Goal: Transaction & Acquisition: Book appointment/travel/reservation

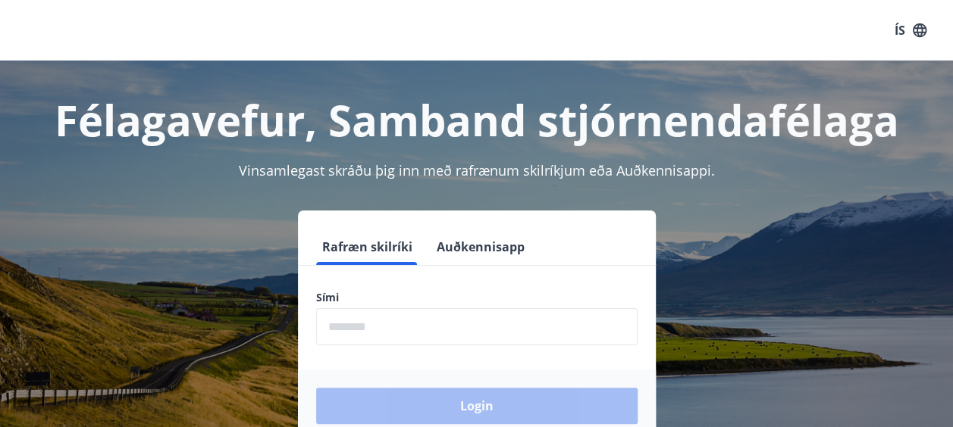
scroll to position [76, 0]
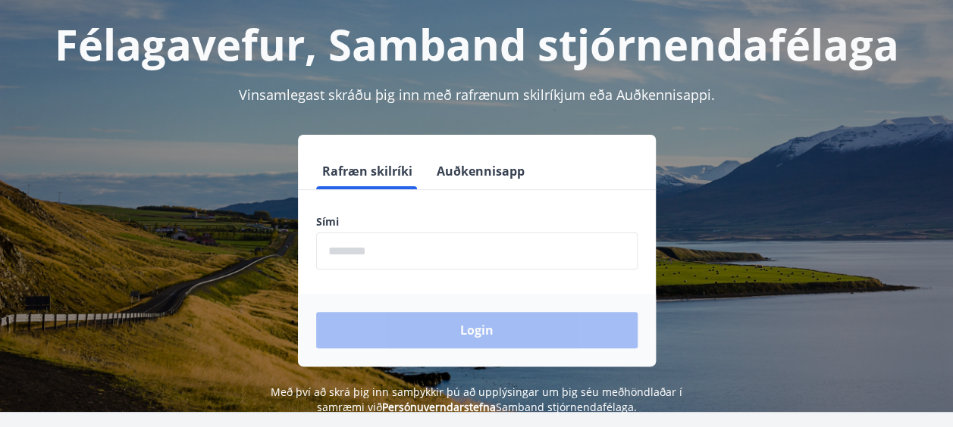
click at [362, 248] on input "phone" at bounding box center [476, 251] width 321 height 37
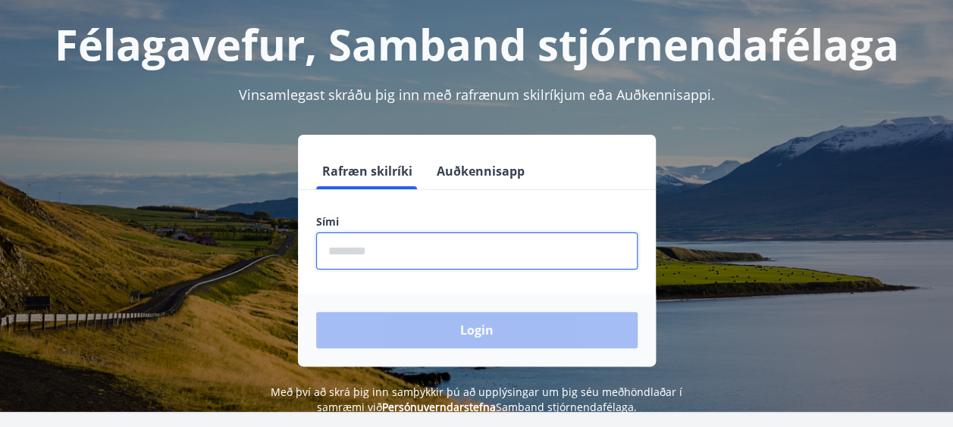
type input "********"
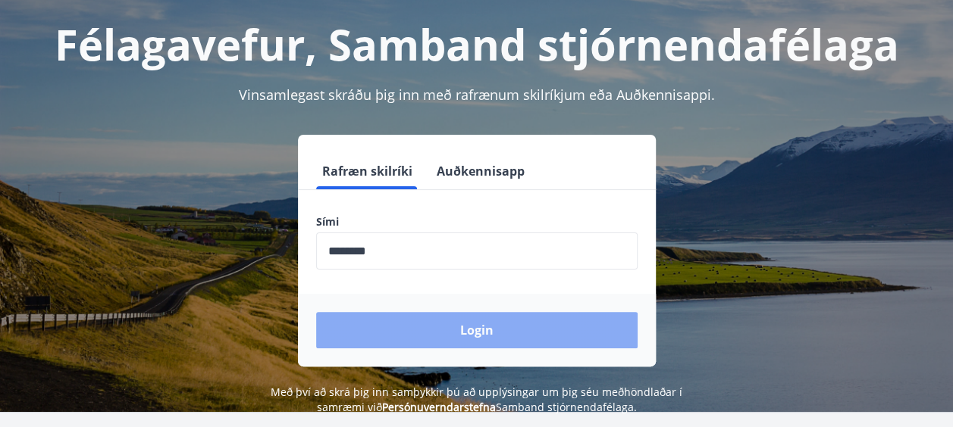
click at [485, 329] on button "Login" at bounding box center [476, 330] width 321 height 36
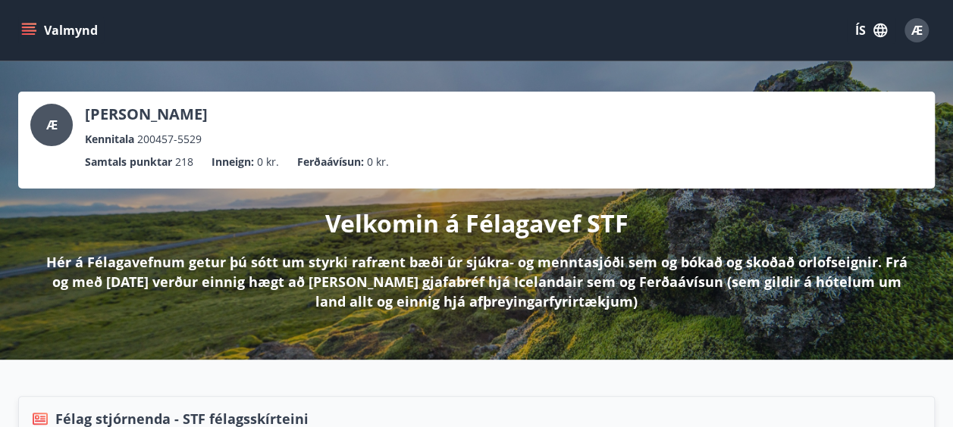
click at [861, 27] on button "ÍS" at bounding box center [871, 30] width 49 height 27
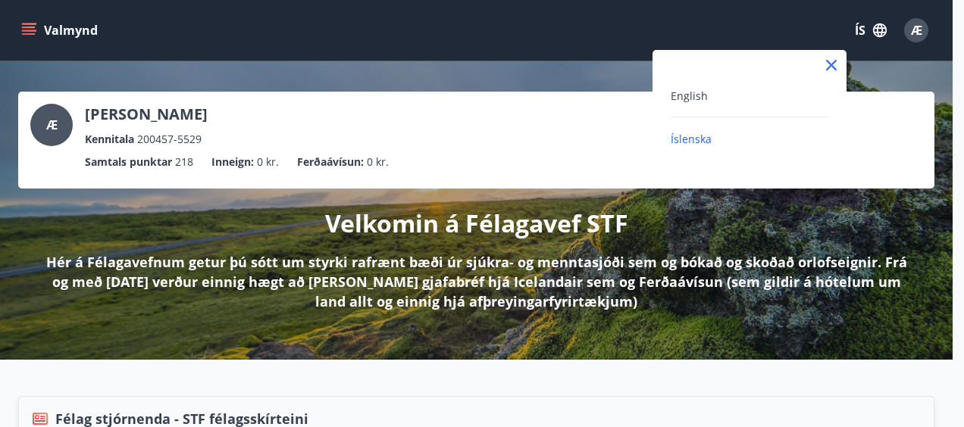
click at [861, 26] on div at bounding box center [482, 213] width 964 height 427
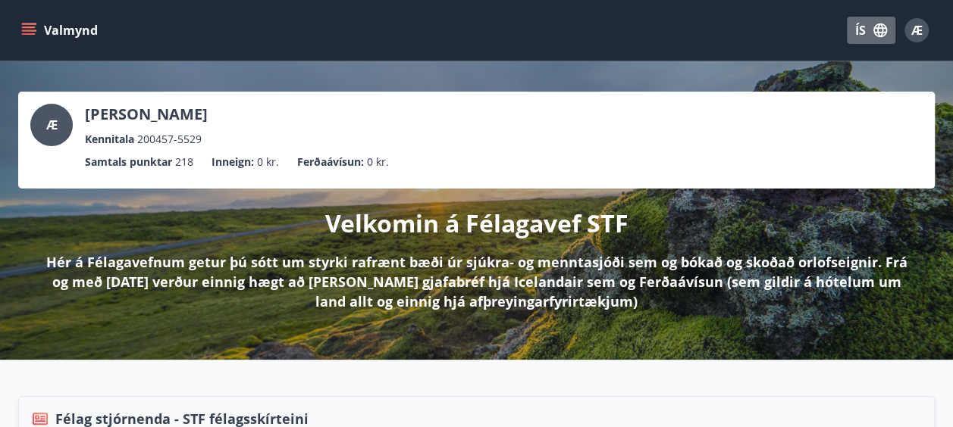
click at [879, 27] on icon "button" at bounding box center [880, 30] width 17 height 17
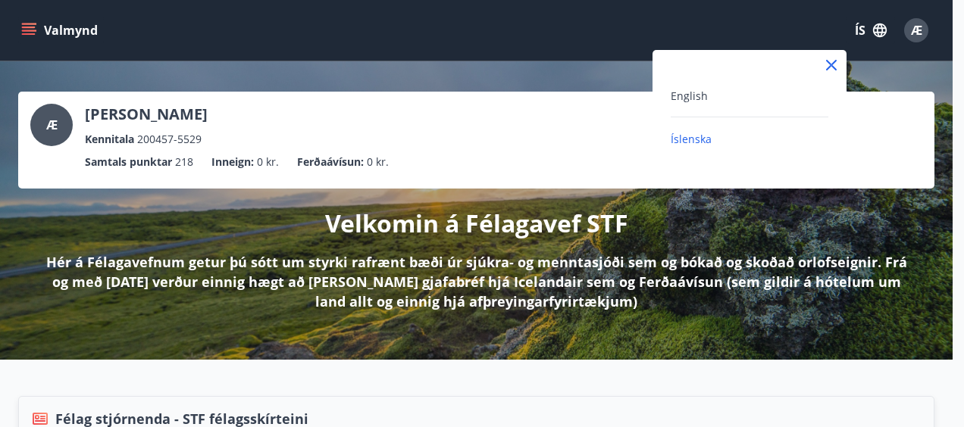
click at [879, 26] on div at bounding box center [482, 213] width 964 height 427
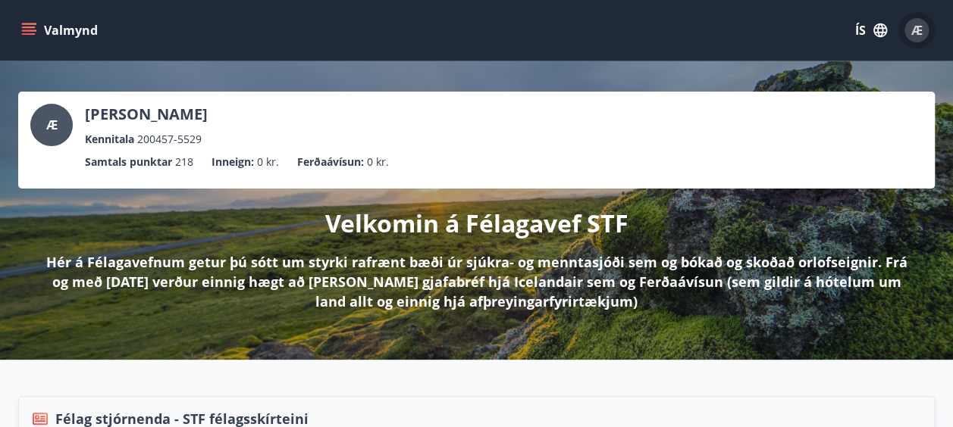
click at [919, 27] on span "Æ" at bounding box center [916, 30] width 11 height 17
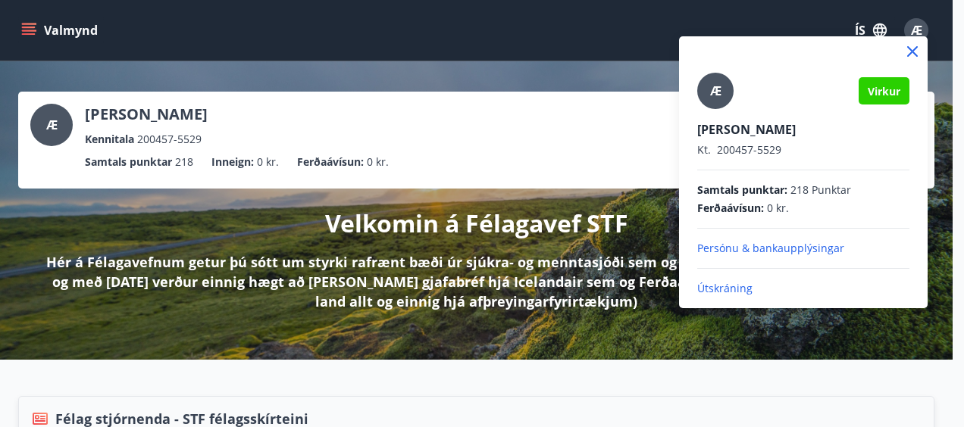
click at [919, 27] on div at bounding box center [482, 213] width 964 height 427
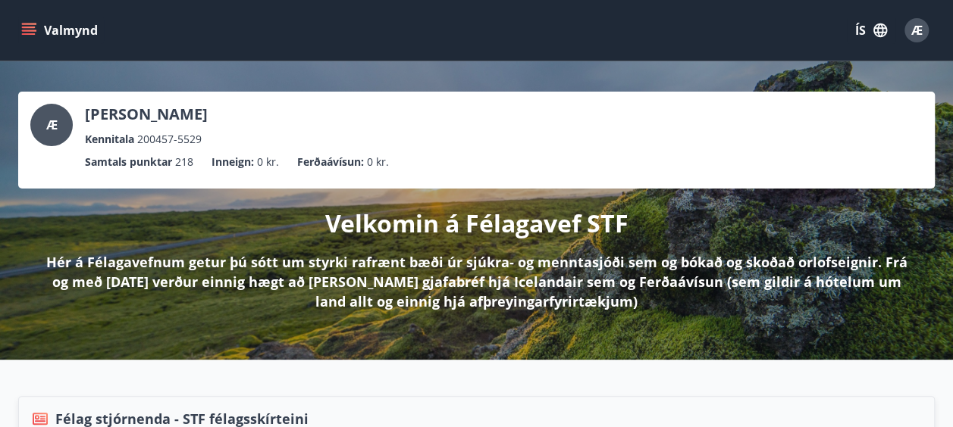
click at [26, 26] on icon "menu" at bounding box center [28, 30] width 15 height 15
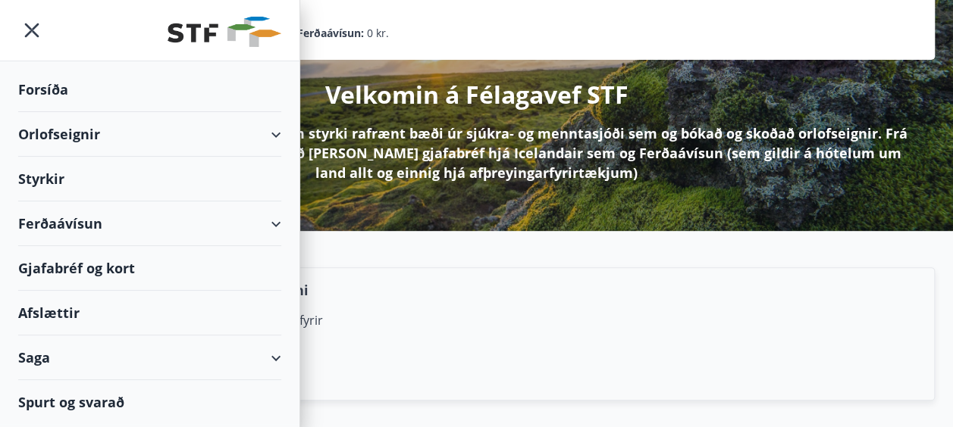
scroll to position [76, 0]
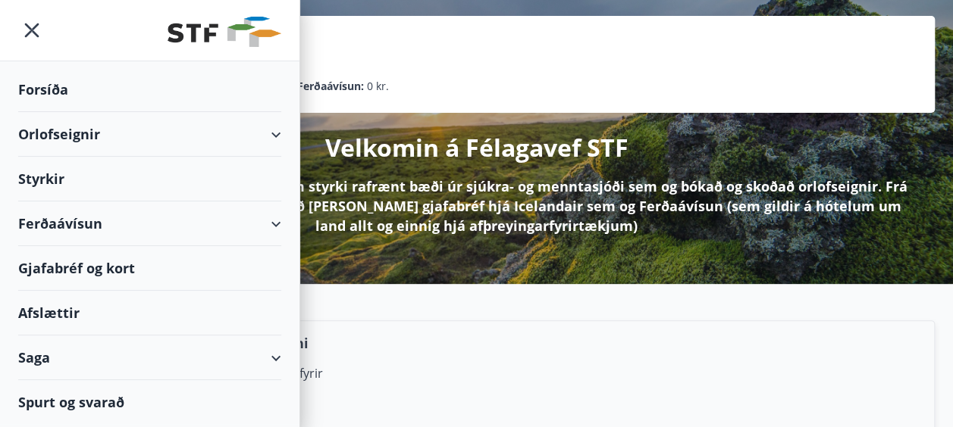
click at [63, 132] on div "Orlofseignir" at bounding box center [149, 134] width 263 height 45
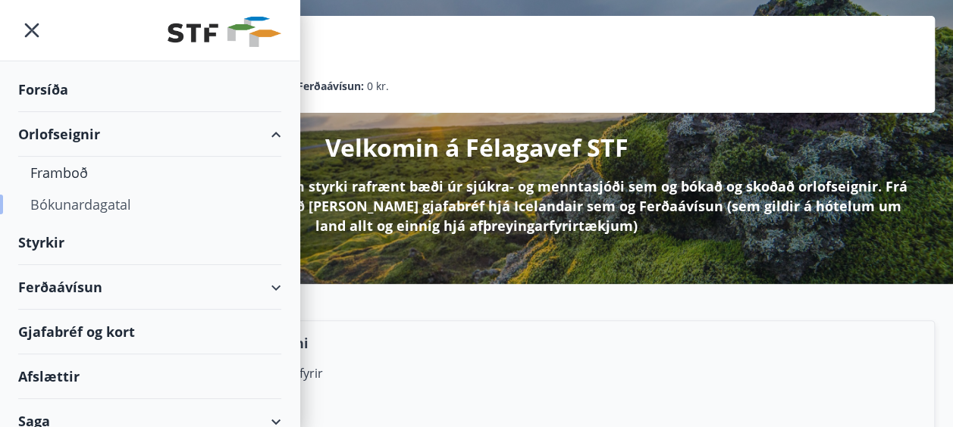
click at [66, 197] on div "Bókunardagatal" at bounding box center [149, 205] width 239 height 32
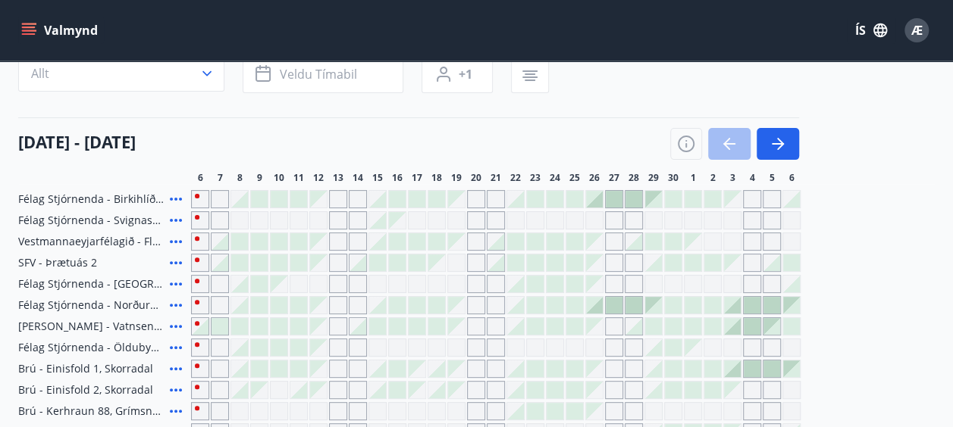
scroll to position [152, 0]
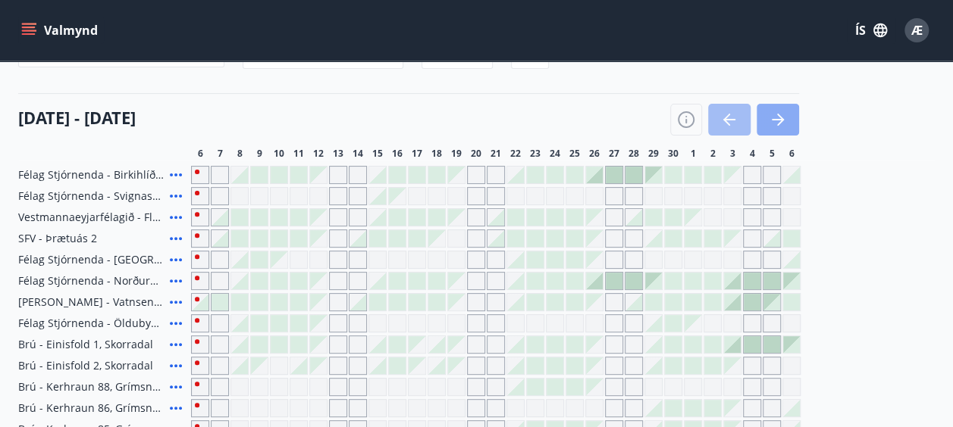
click at [782, 112] on icon "button" at bounding box center [778, 120] width 18 height 18
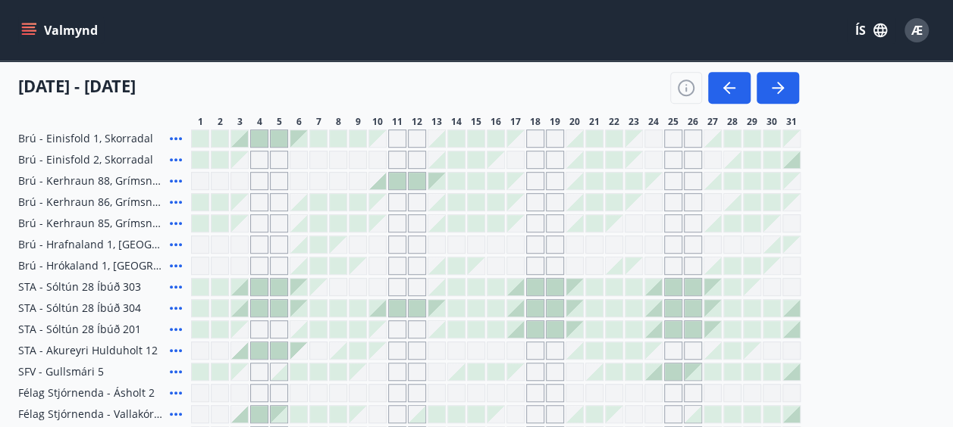
scroll to position [379, 0]
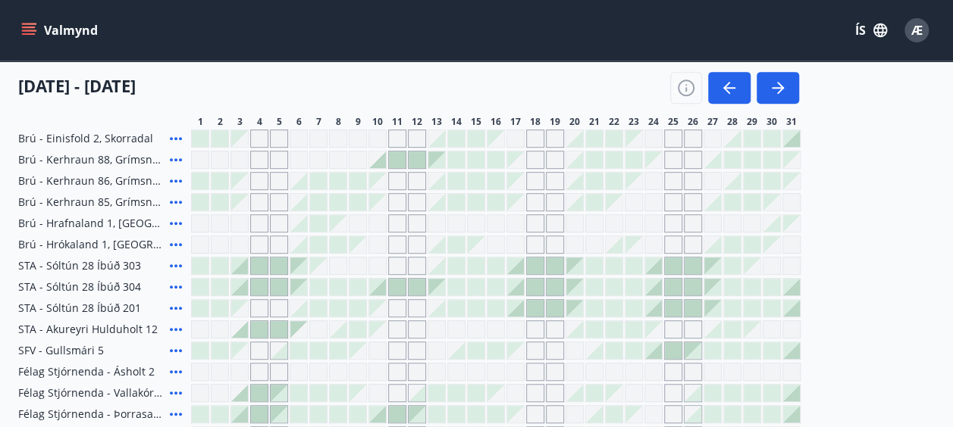
click at [243, 312] on div "Gráir dagar eru ekki bókanlegir" at bounding box center [239, 308] width 17 height 17
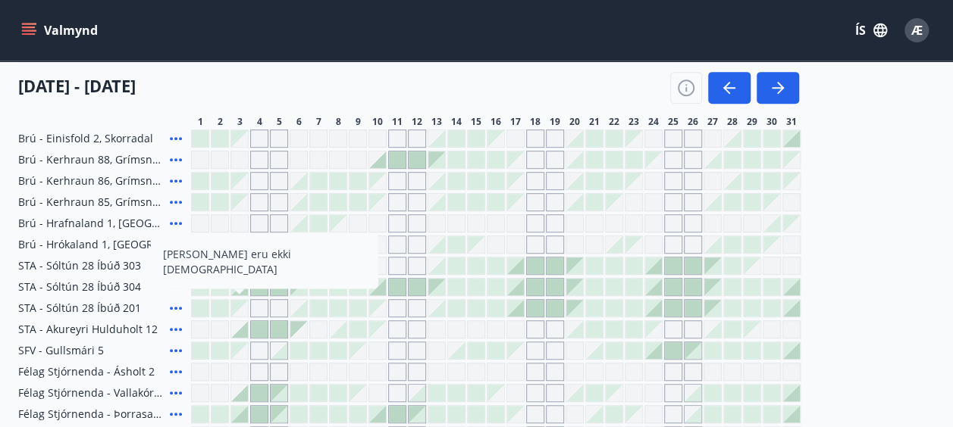
click at [260, 139] on div "Gráir dagar eru ekki bókanlegir" at bounding box center [259, 139] width 18 height 18
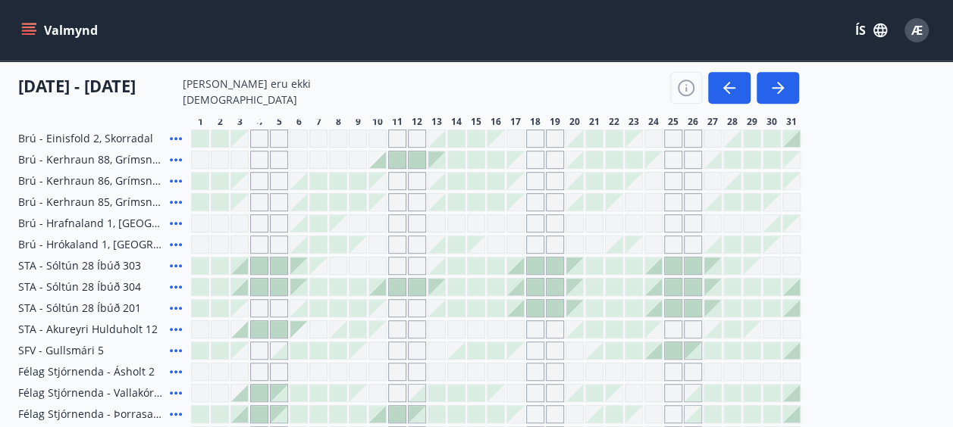
click at [240, 139] on div "Gráir dagar eru ekki bókanlegir" at bounding box center [239, 138] width 17 height 17
click at [197, 138] on div at bounding box center [200, 138] width 17 height 17
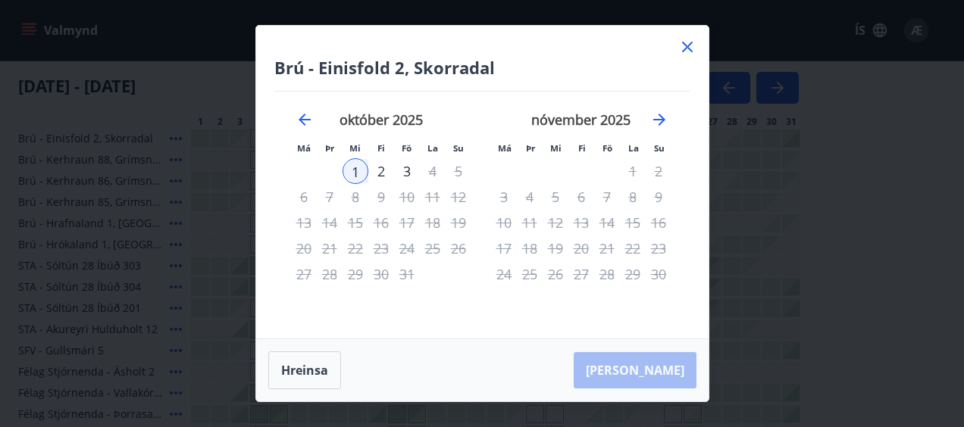
click at [686, 41] on icon at bounding box center [687, 47] width 18 height 18
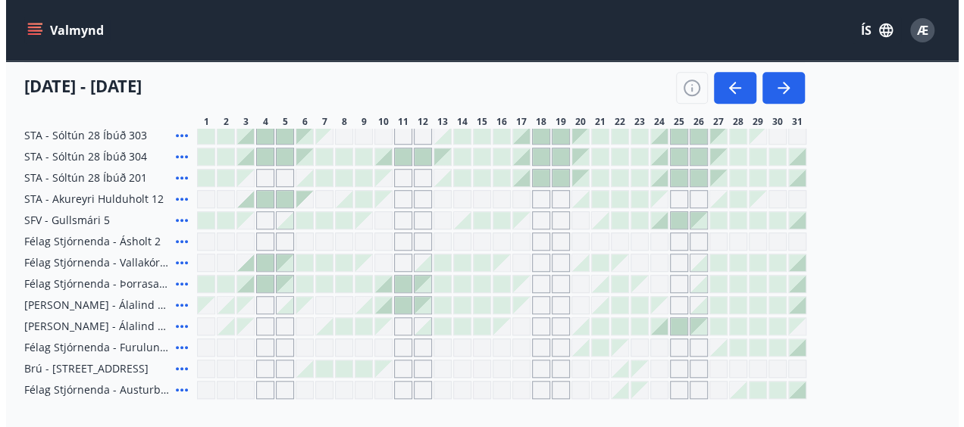
scroll to position [531, 0]
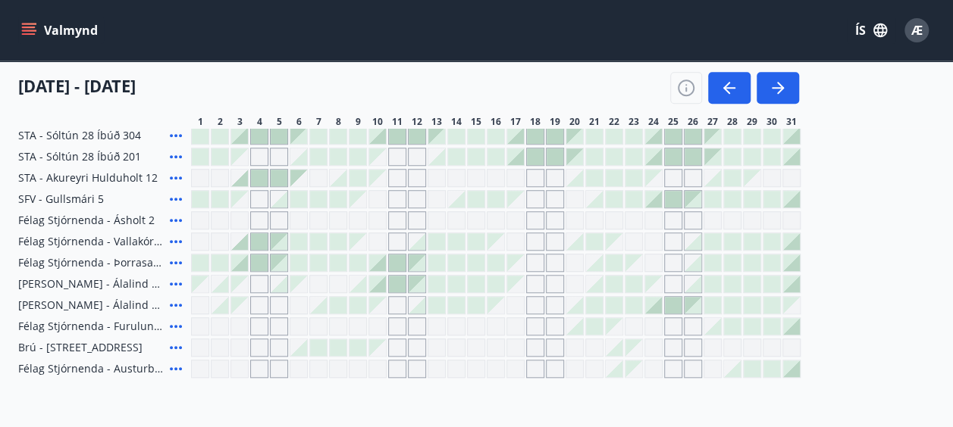
click at [241, 241] on div at bounding box center [239, 241] width 17 height 17
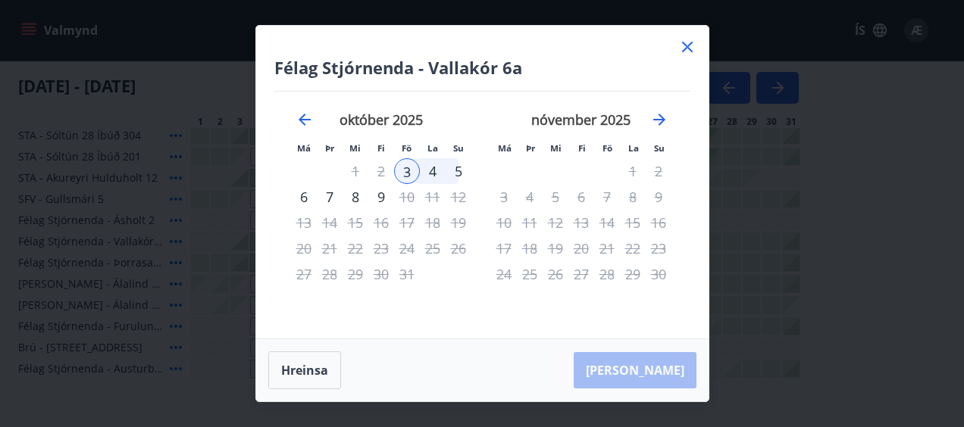
click at [434, 167] on div "4" at bounding box center [433, 171] width 26 height 26
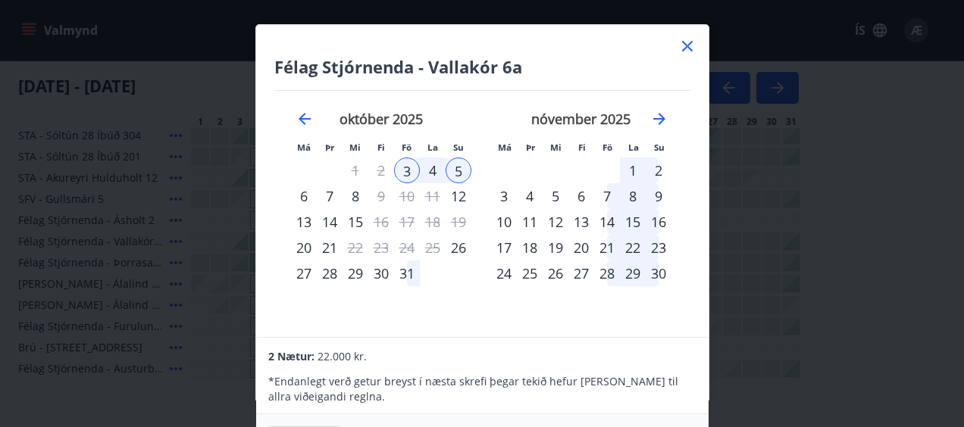
scroll to position [0, 0]
drag, startPoint x: 741, startPoint y: 315, endPoint x: 744, endPoint y: 362, distance: 47.1
click at [744, 362] on div "Félag Stjórnenda - Vallakór 6a Má Þr Mi Fi Fö La Su Má Þr Mi Fi Fö La Su septem…" at bounding box center [482, 213] width 964 height 427
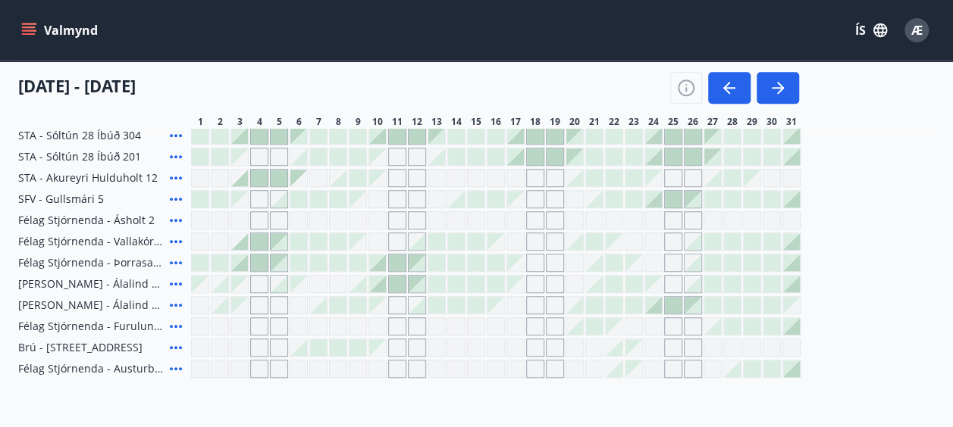
click at [745, 335] on div "Félag Stjórnenda - Birkihlíð, Brekkuheiði Félag Stjórnenda - Svignaskarð 32 Ves…" at bounding box center [476, 82] width 916 height 591
click at [261, 221] on div "Gráir dagar eru ekki bókanlegir" at bounding box center [259, 220] width 18 height 18
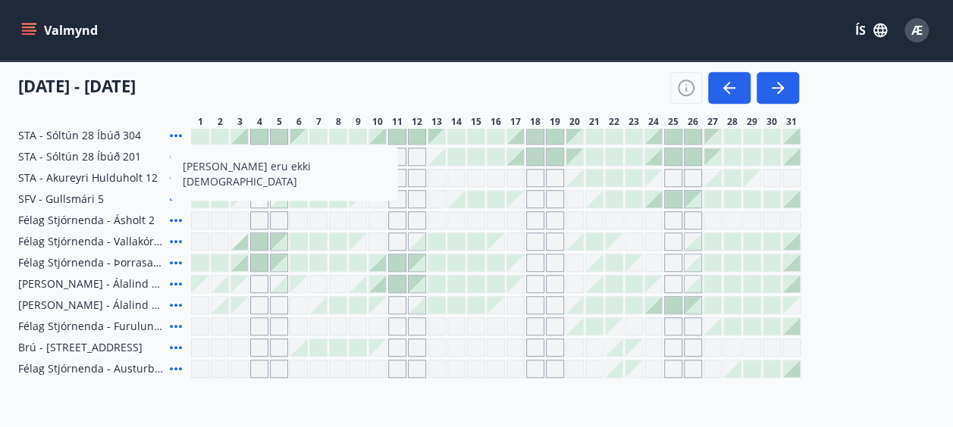
click at [240, 241] on div at bounding box center [239, 241] width 17 height 17
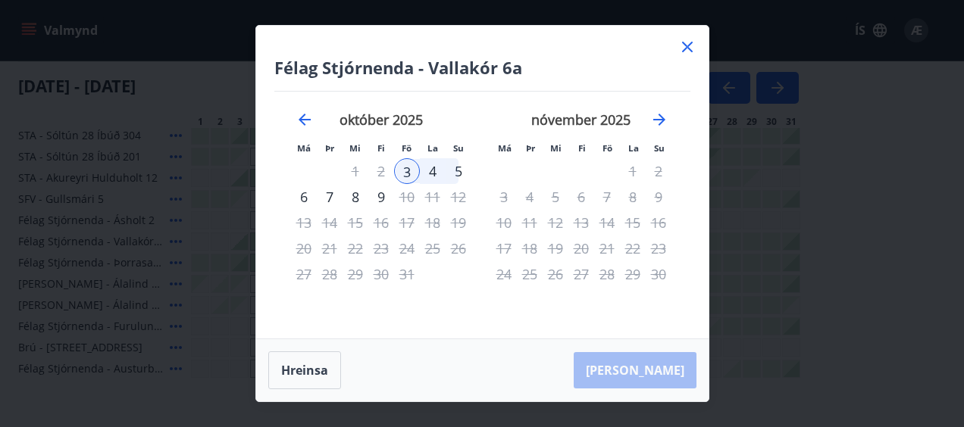
click at [435, 168] on div "4" at bounding box center [433, 171] width 26 height 26
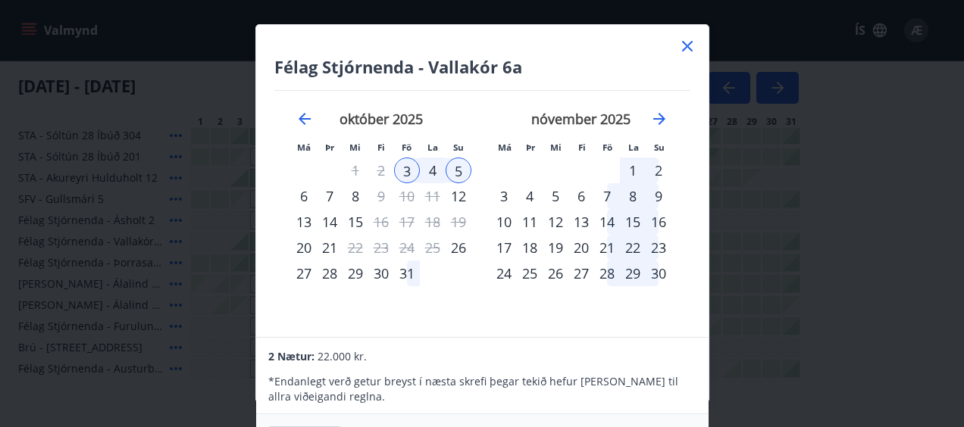
click at [687, 44] on icon at bounding box center [687, 46] width 18 height 18
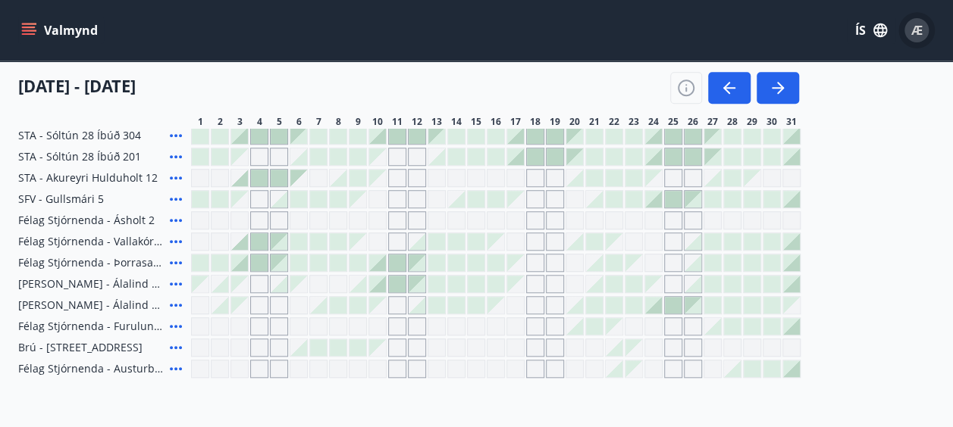
click at [920, 27] on span "Æ" at bounding box center [916, 30] width 11 height 17
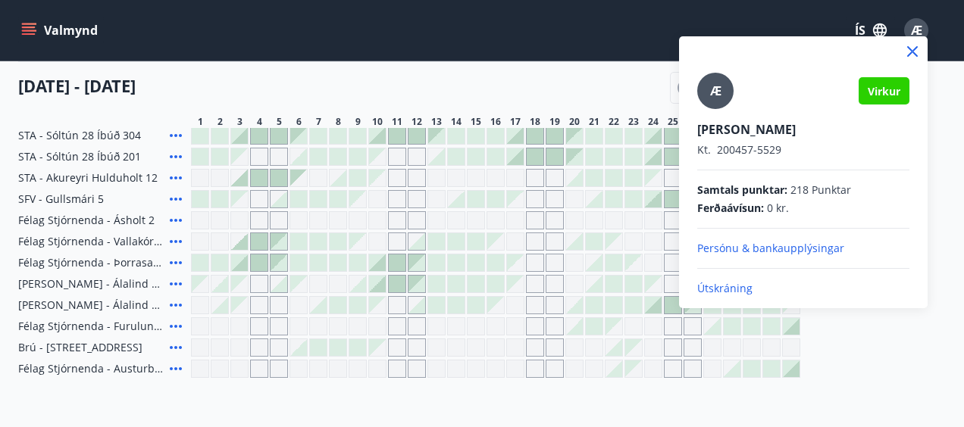
click at [732, 285] on p "Útskráning" at bounding box center [803, 288] width 212 height 15
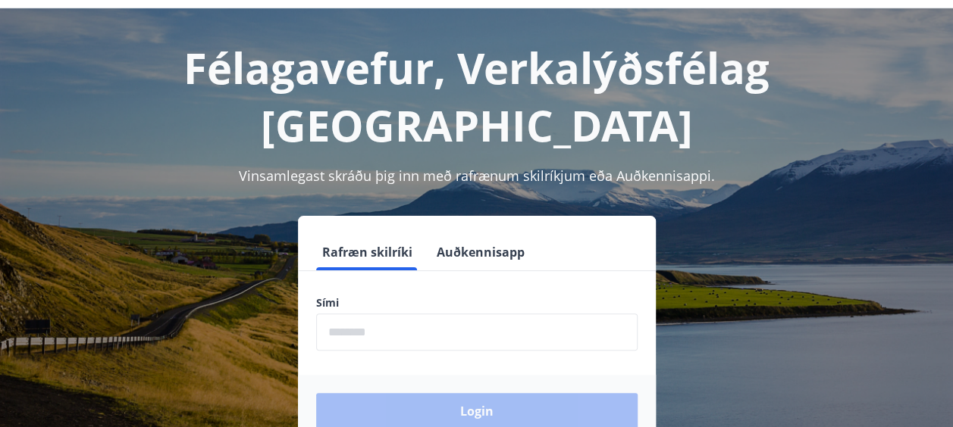
scroll to position [76, 0]
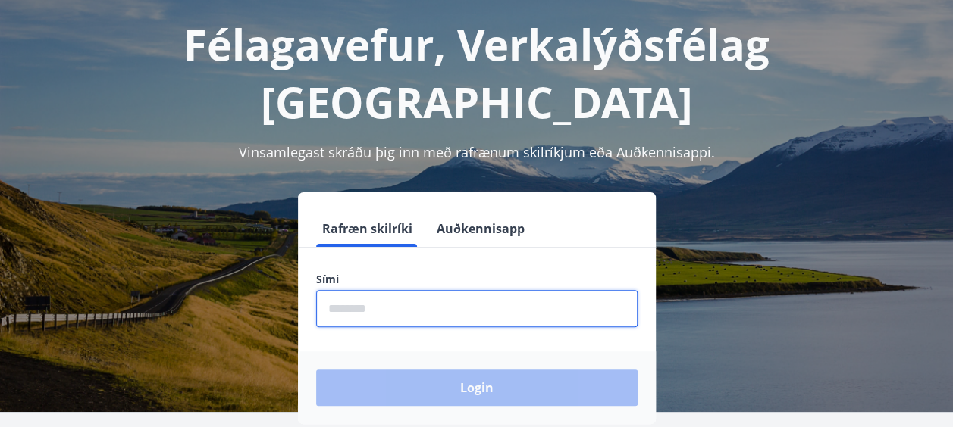
click at [369, 290] on input "phone" at bounding box center [476, 308] width 321 height 37
type input "********"
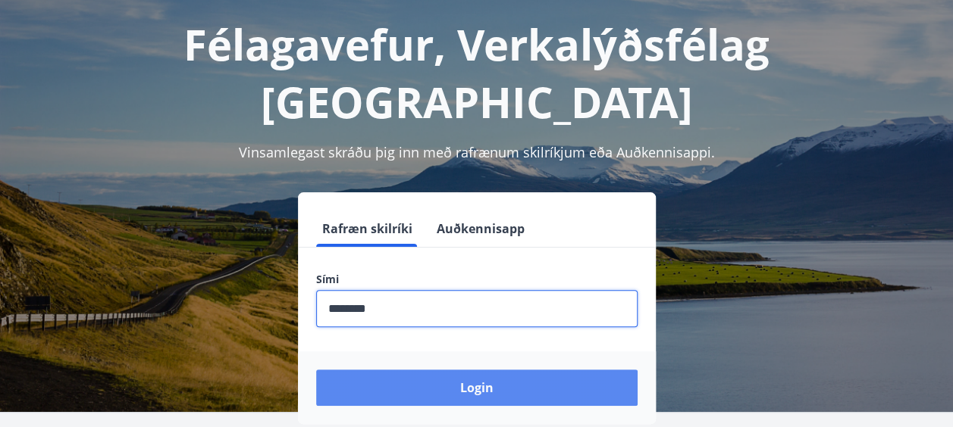
click at [486, 370] on button "Login" at bounding box center [476, 388] width 321 height 36
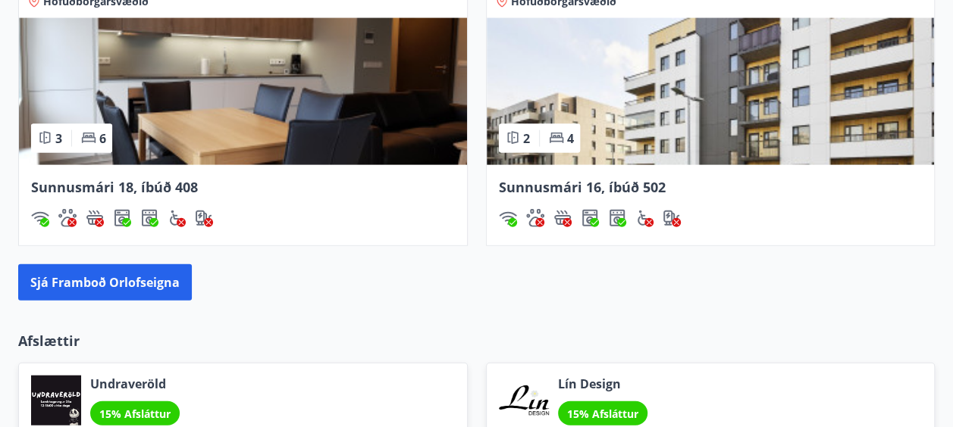
scroll to position [1516, 0]
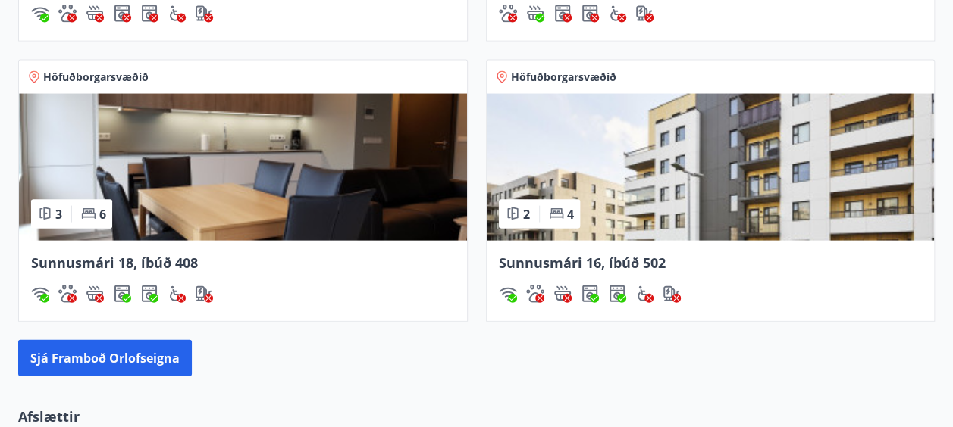
click at [632, 159] on img at bounding box center [711, 167] width 448 height 147
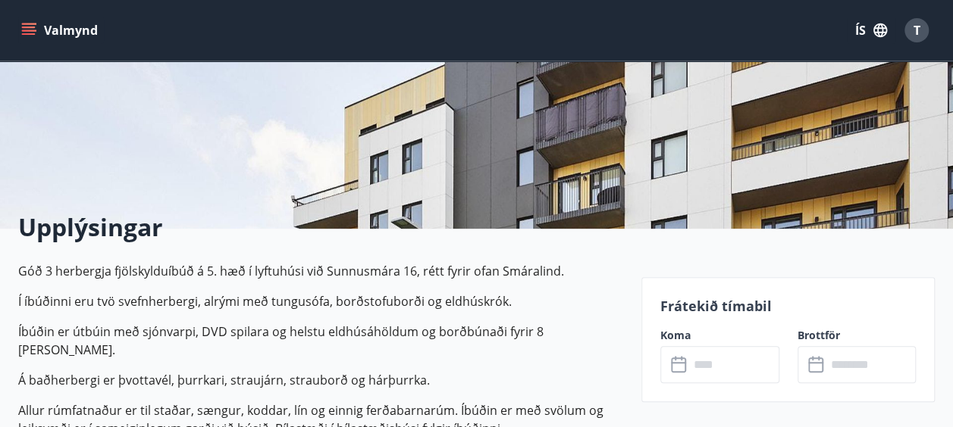
scroll to position [227, 0]
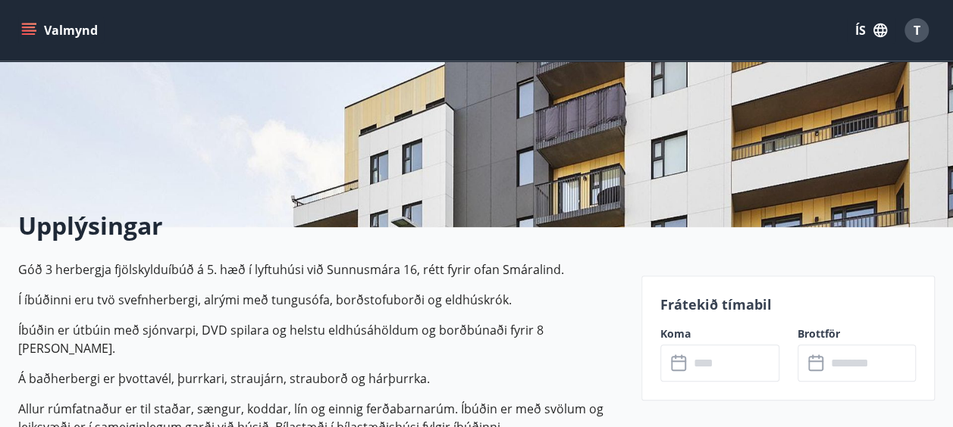
click at [697, 364] on input "text" at bounding box center [734, 363] width 90 height 37
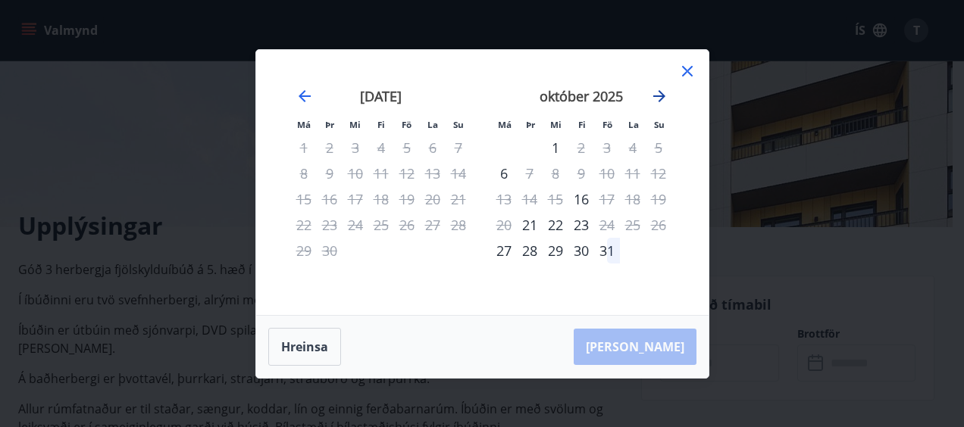
click at [660, 99] on icon "Move forward to switch to the next month." at bounding box center [659, 96] width 18 height 18
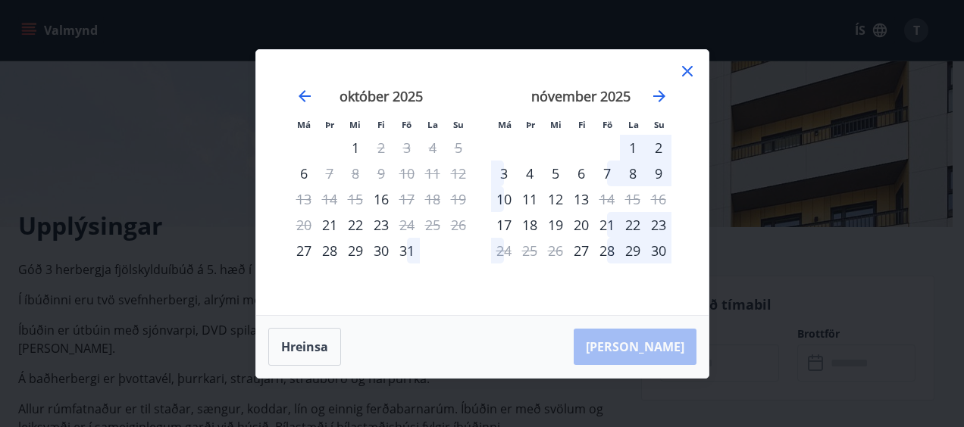
click at [687, 65] on icon at bounding box center [687, 71] width 18 height 18
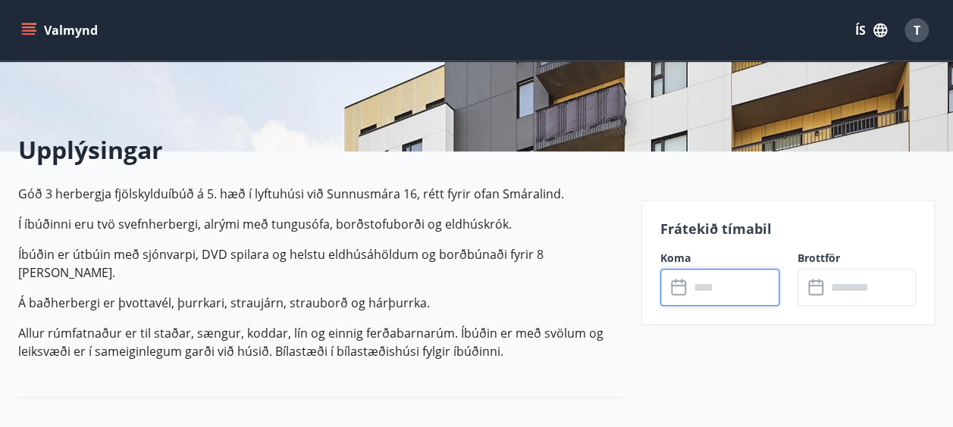
scroll to position [0, 0]
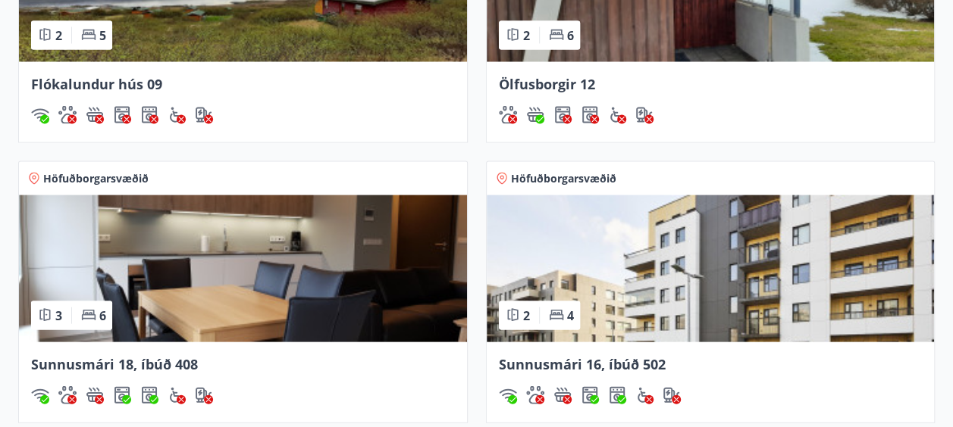
scroll to position [1404, 0]
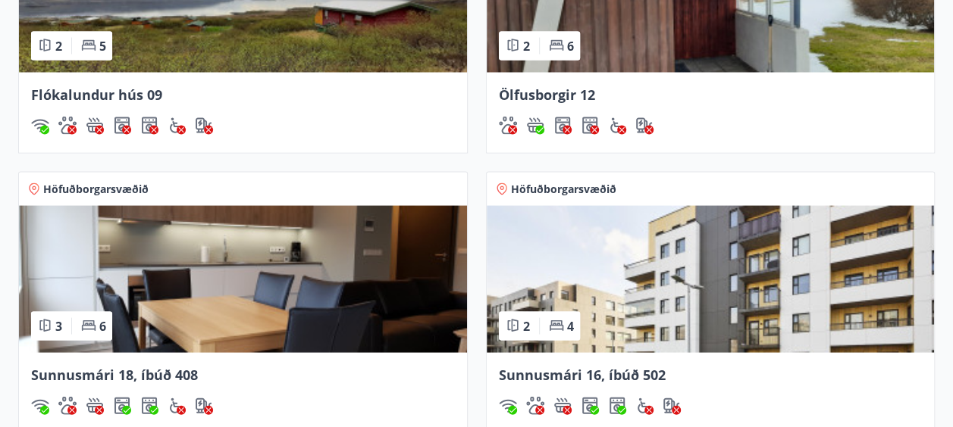
click at [223, 292] on img at bounding box center [243, 278] width 448 height 147
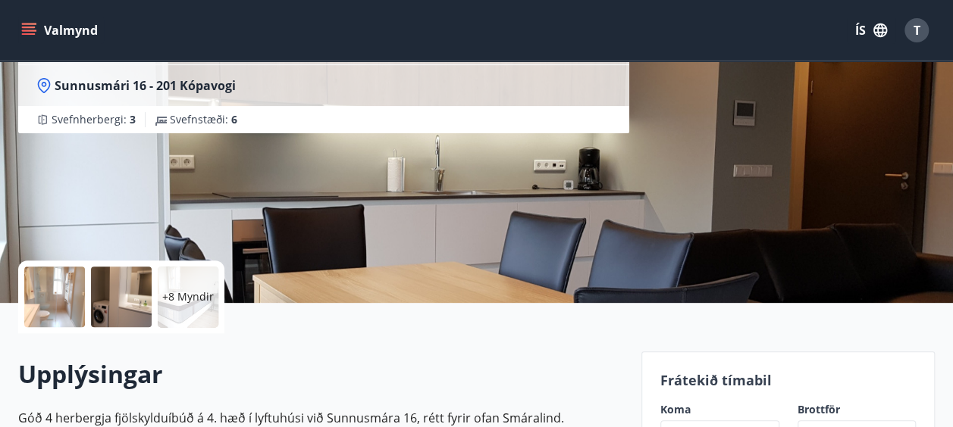
scroll to position [227, 0]
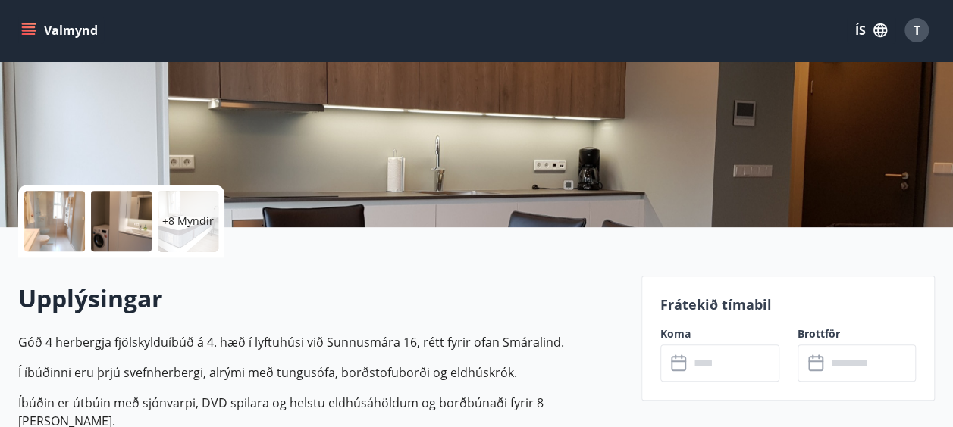
click at [690, 359] on input "text" at bounding box center [734, 363] width 90 height 37
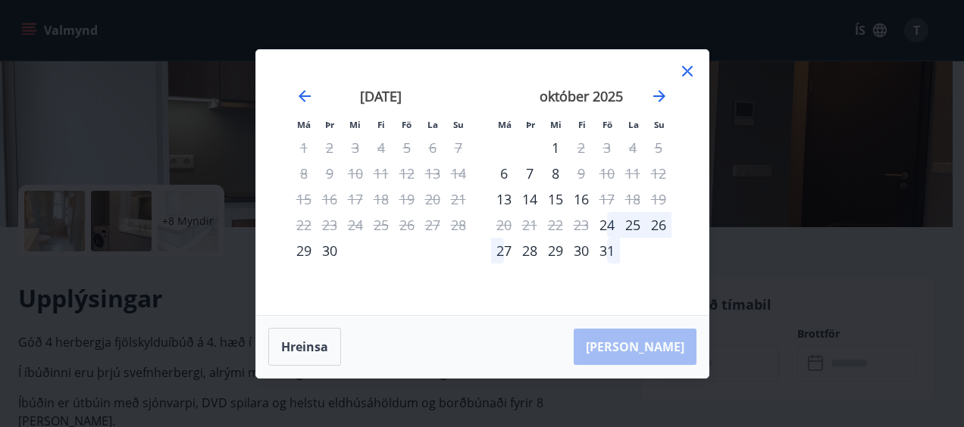
click at [687, 70] on icon at bounding box center [687, 71] width 11 height 11
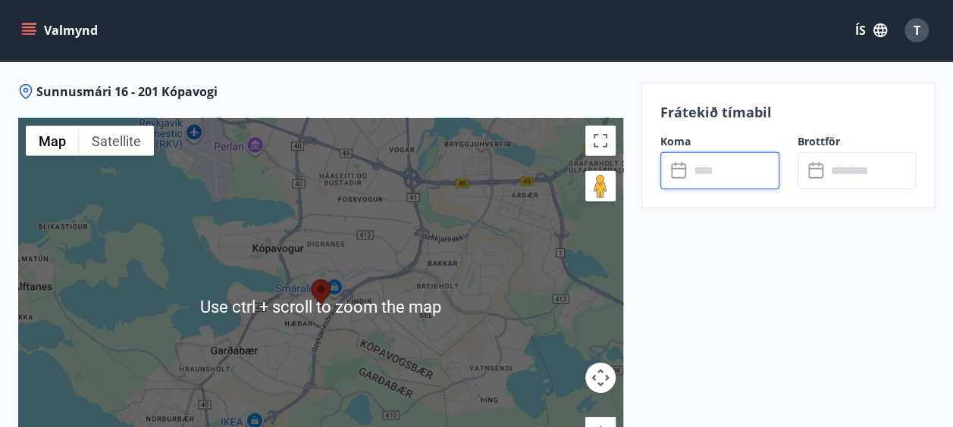
scroll to position [2245, 0]
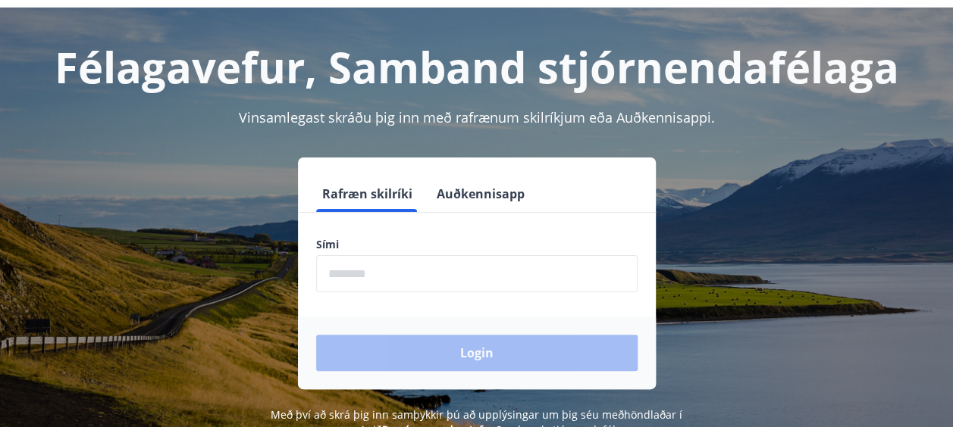
scroll to position [76, 0]
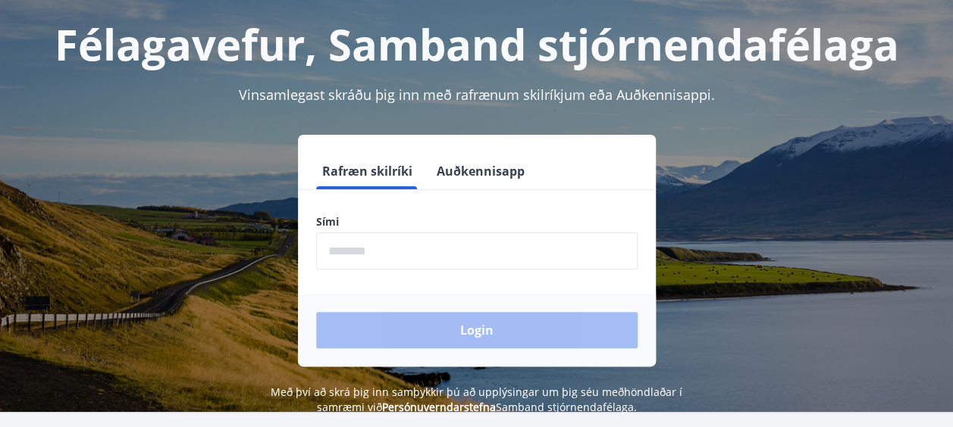
click at [367, 249] on input "phone" at bounding box center [476, 251] width 321 height 37
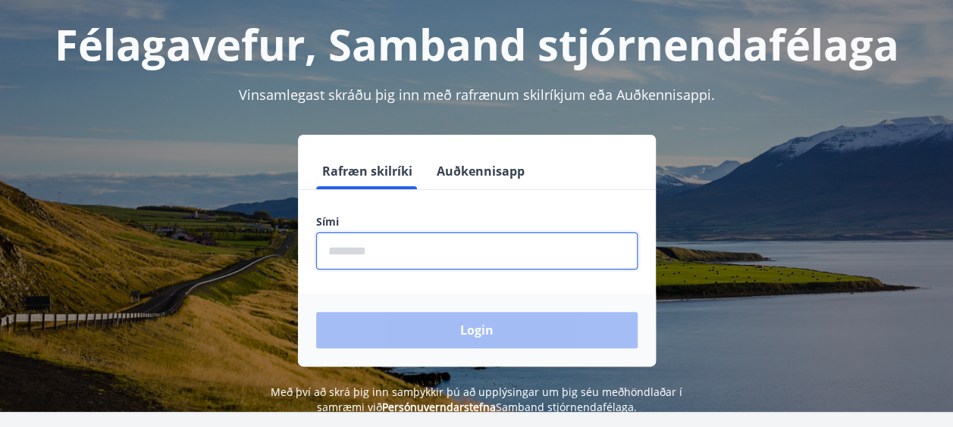
type input "********"
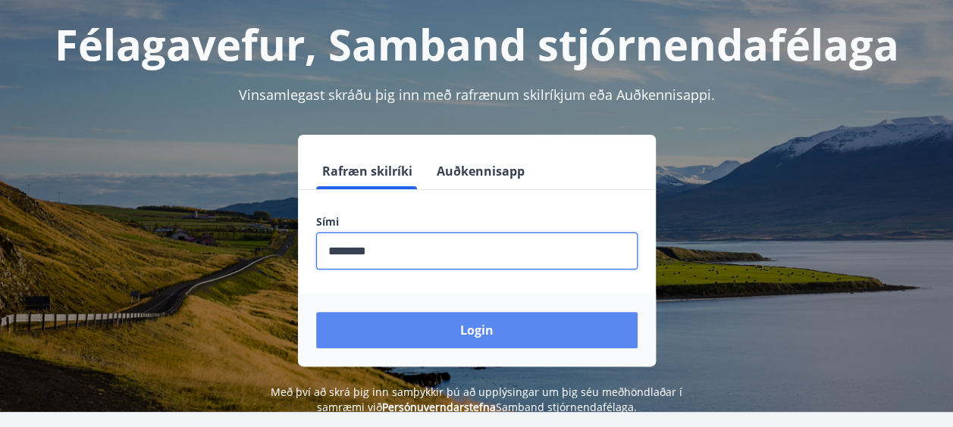
click at [385, 332] on button "Login" at bounding box center [476, 330] width 321 height 36
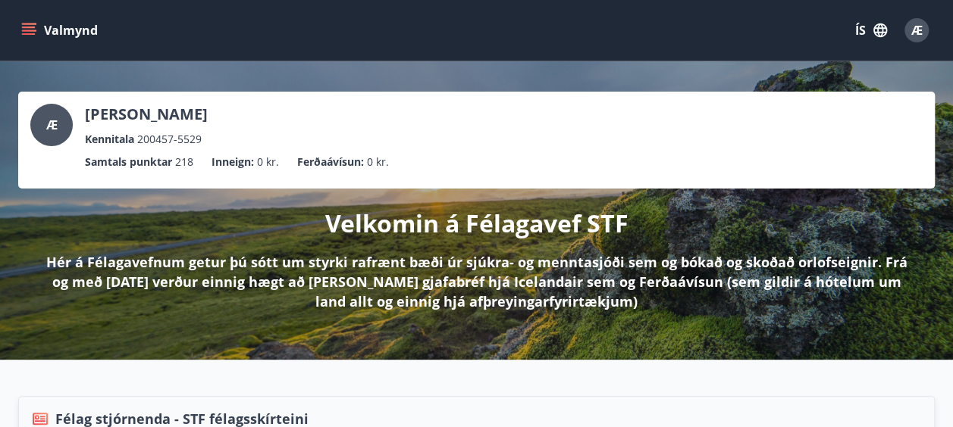
click at [32, 27] on icon "menu" at bounding box center [29, 28] width 14 height 2
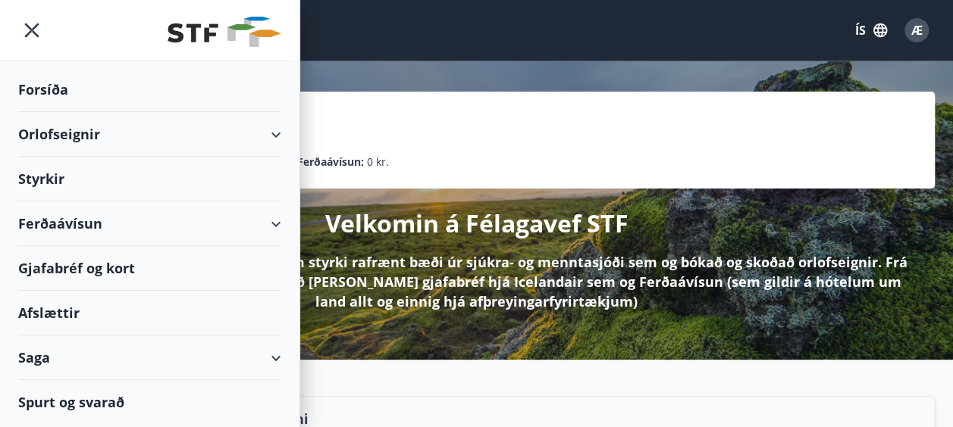
click at [58, 133] on div "Orlofseignir" at bounding box center [149, 134] width 263 height 45
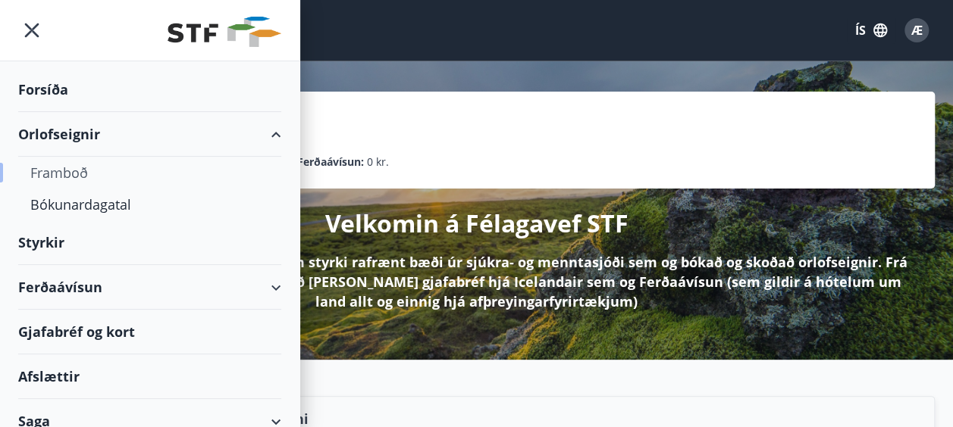
click at [53, 171] on div "Framboð" at bounding box center [149, 173] width 239 height 32
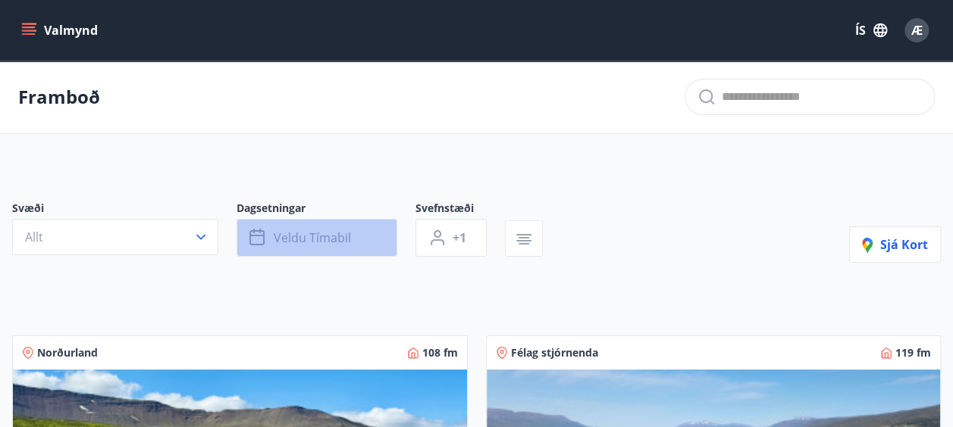
click at [290, 235] on span "Veldu tímabil" at bounding box center [312, 238] width 77 height 17
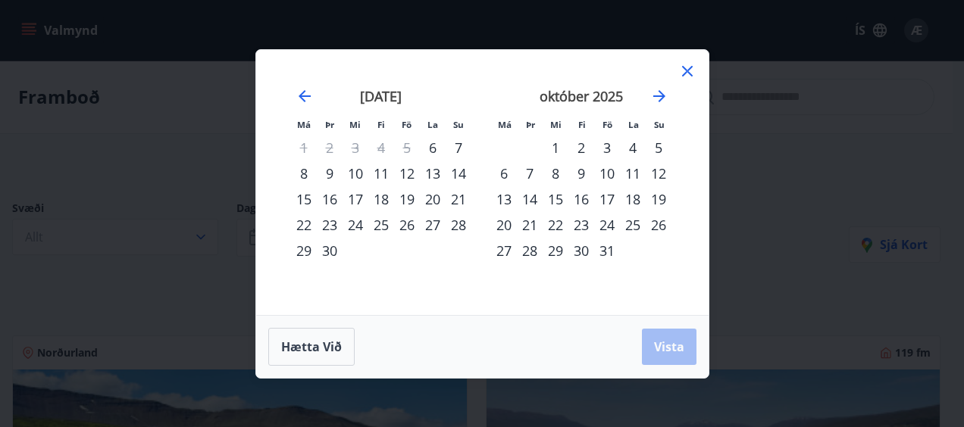
click at [604, 146] on div "3" at bounding box center [607, 148] width 26 height 26
click at [632, 142] on div "4" at bounding box center [633, 148] width 26 height 26
click at [659, 142] on div "5" at bounding box center [659, 148] width 26 height 26
click at [608, 142] on div "3" at bounding box center [607, 148] width 26 height 26
click at [657, 141] on div "5" at bounding box center [659, 148] width 26 height 26
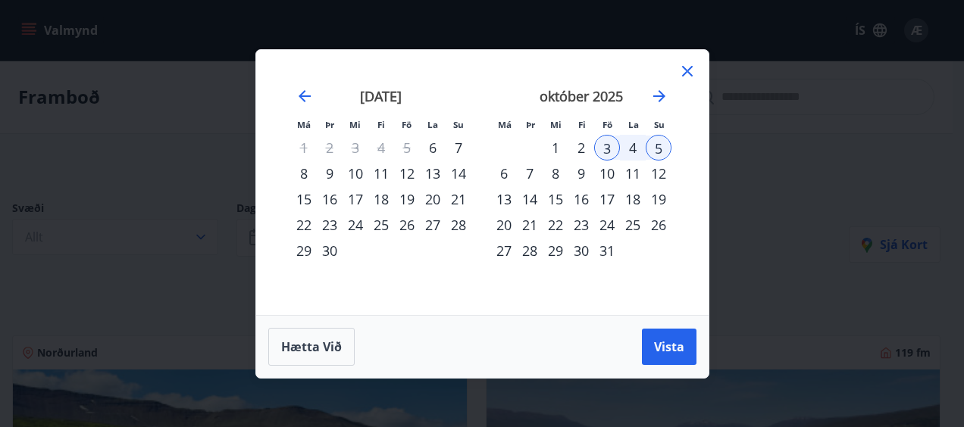
click at [657, 139] on div "5" at bounding box center [659, 148] width 26 height 26
click at [655, 144] on div "5" at bounding box center [659, 148] width 26 height 26
click at [605, 146] on div "3" at bounding box center [607, 148] width 26 height 26
click at [661, 146] on div "5" at bounding box center [659, 148] width 26 height 26
click at [662, 341] on span "Vista" at bounding box center [669, 347] width 30 height 17
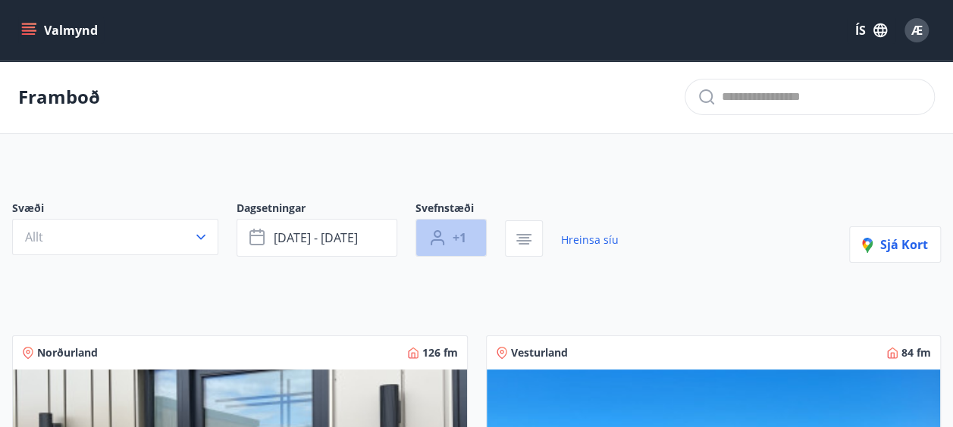
click at [456, 235] on span "+1" at bounding box center [460, 238] width 14 height 17
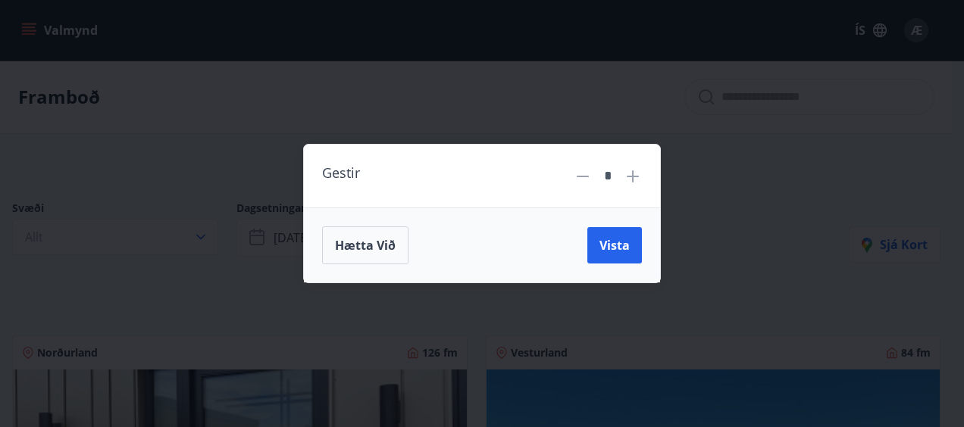
click at [631, 168] on icon at bounding box center [633, 177] width 18 height 18
type input "*"
click at [615, 246] on span "Vista" at bounding box center [615, 245] width 30 height 17
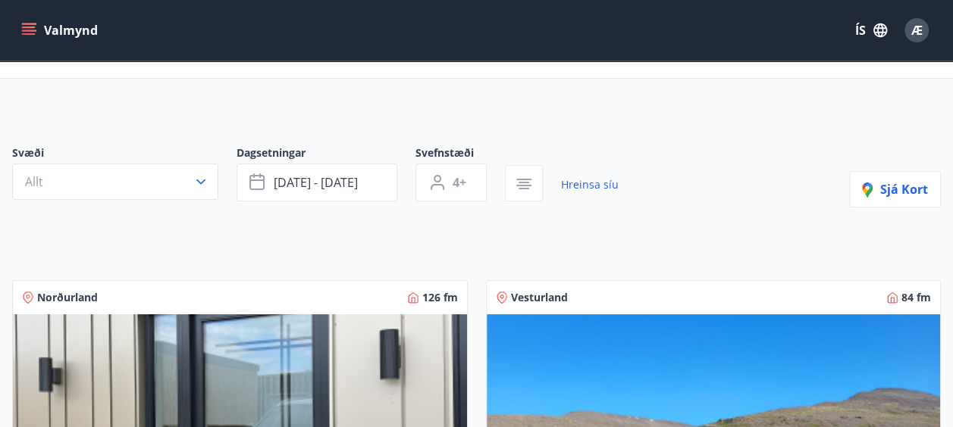
scroll to position [76, 0]
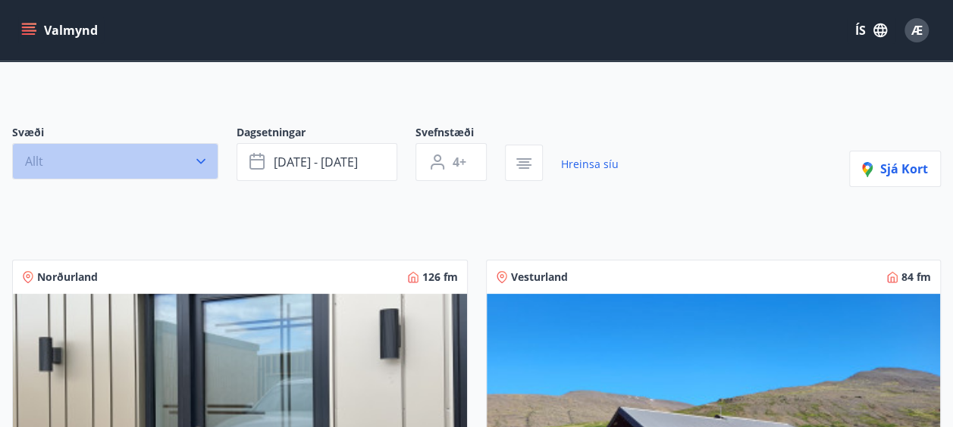
click at [200, 154] on icon "button" at bounding box center [200, 161] width 15 height 15
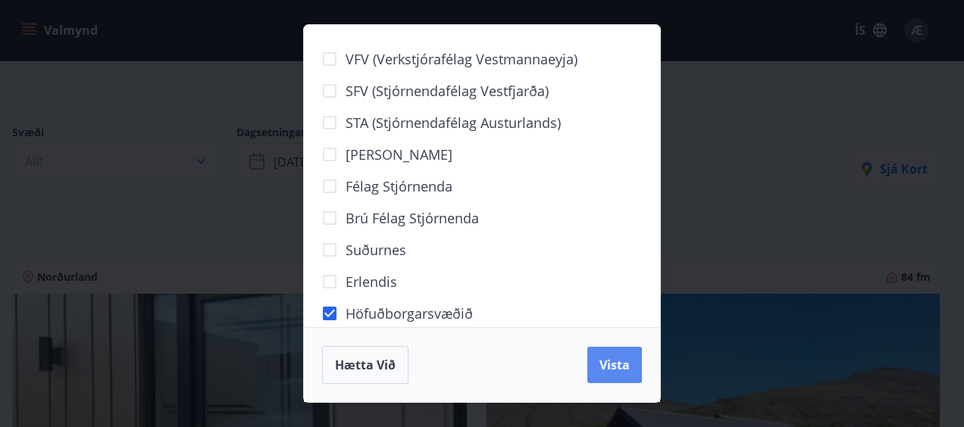
click at [612, 359] on span "Vista" at bounding box center [615, 365] width 30 height 17
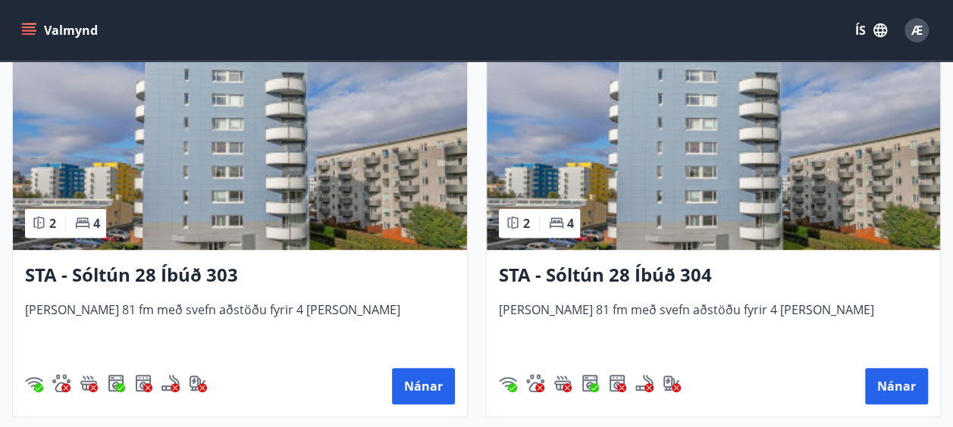
scroll to position [379, 0]
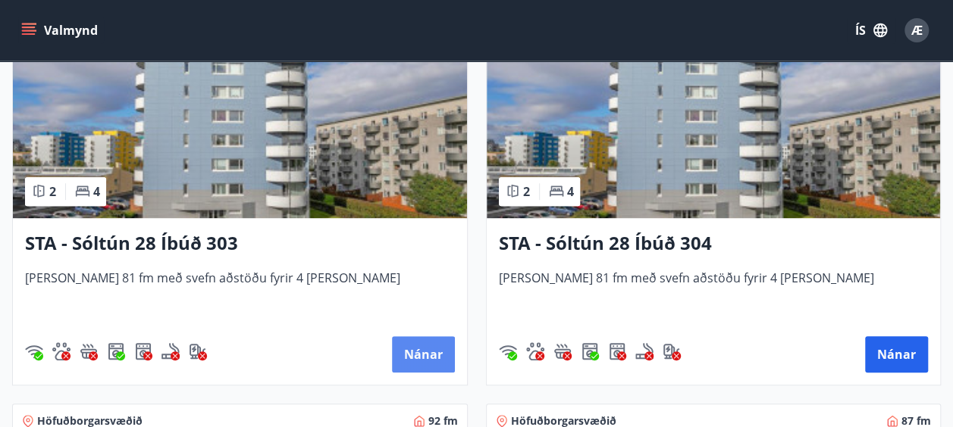
click at [412, 346] on button "Nánar" at bounding box center [423, 355] width 63 height 36
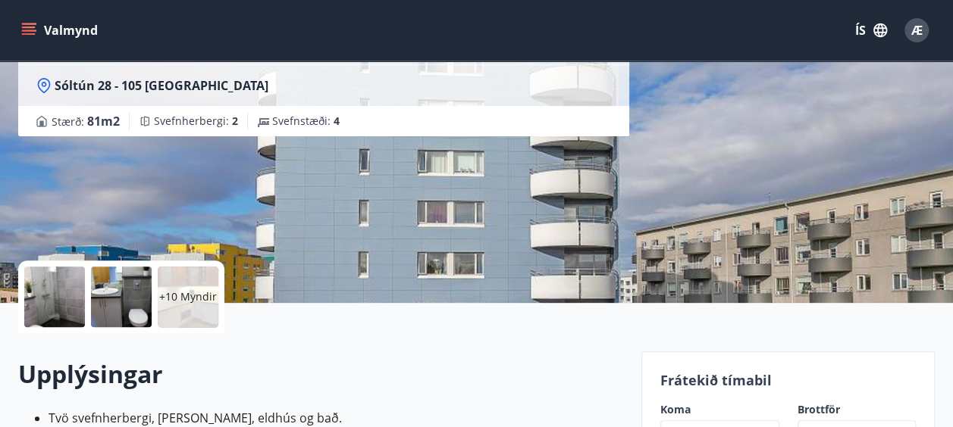
scroll to position [227, 0]
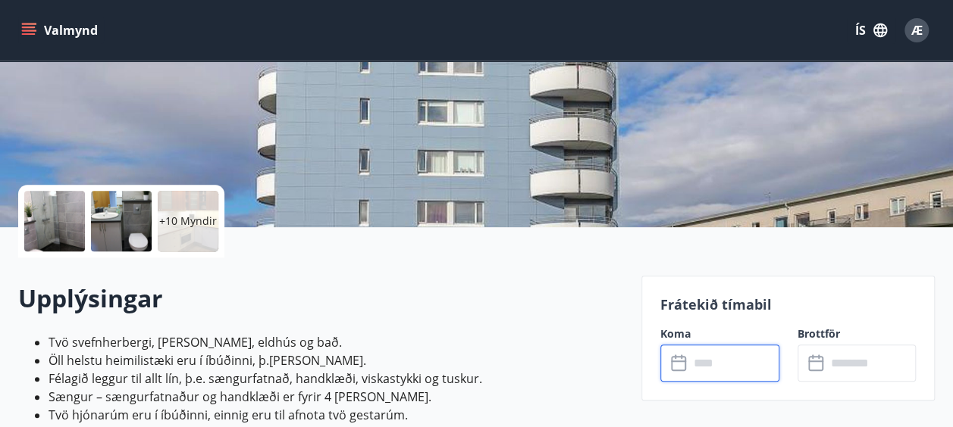
click at [702, 367] on input "text" at bounding box center [734, 363] width 90 height 37
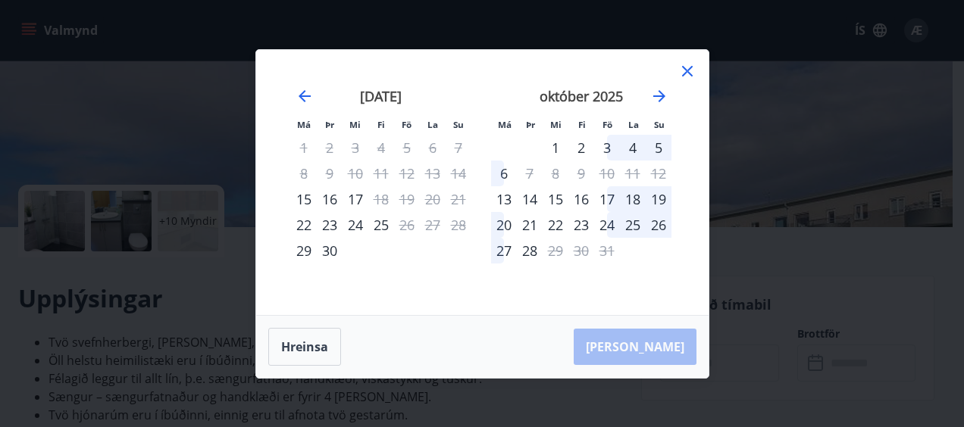
click at [607, 144] on div "3" at bounding box center [607, 148] width 26 height 26
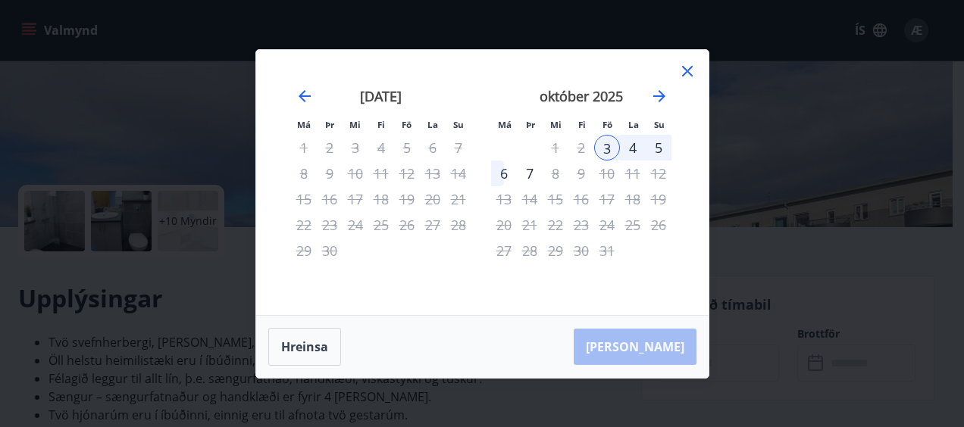
click at [501, 168] on div "6" at bounding box center [504, 174] width 26 height 26
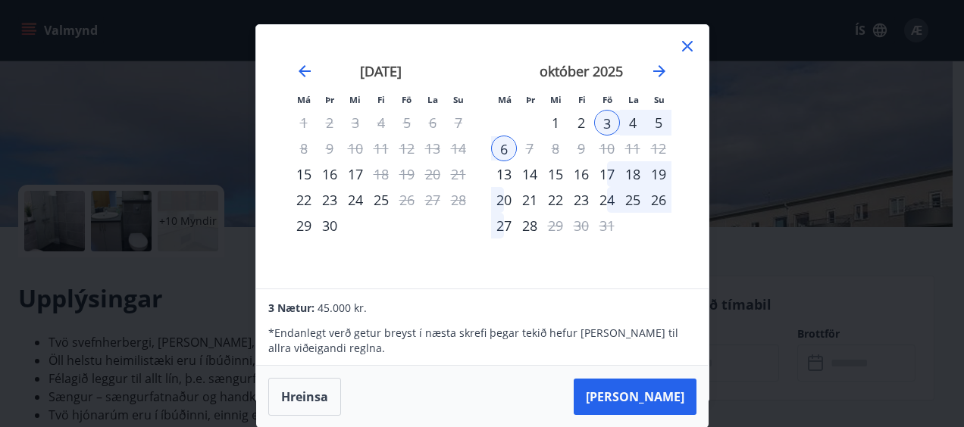
click at [502, 144] on div "6" at bounding box center [504, 149] width 26 height 26
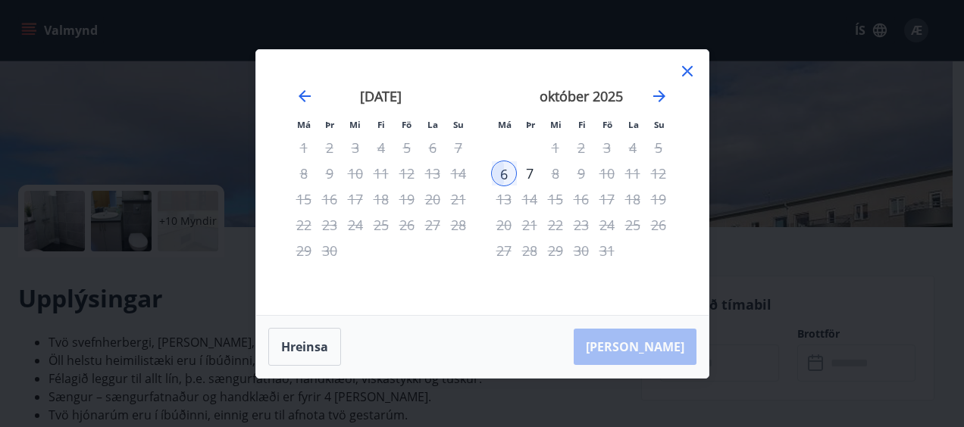
click at [607, 146] on div "3" at bounding box center [607, 148] width 26 height 26
click at [313, 346] on button "Hreinsa" at bounding box center [304, 347] width 73 height 38
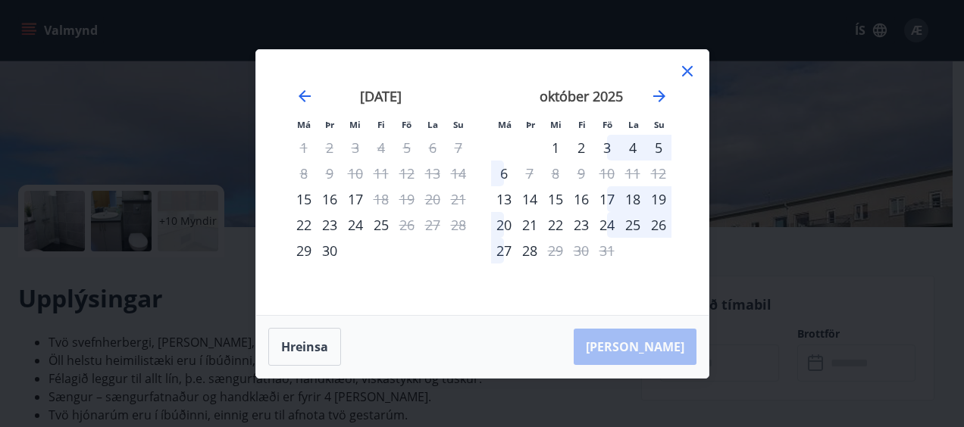
click at [605, 142] on div "3" at bounding box center [607, 148] width 26 height 26
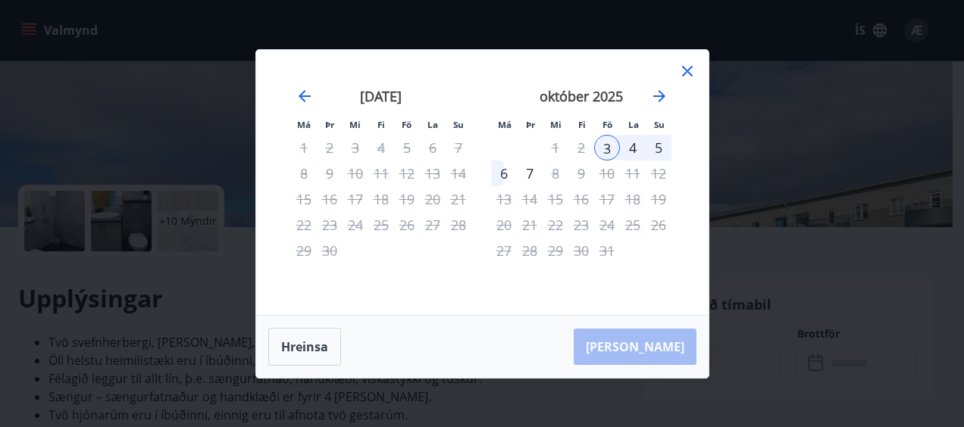
click at [659, 146] on div "5" at bounding box center [659, 148] width 26 height 26
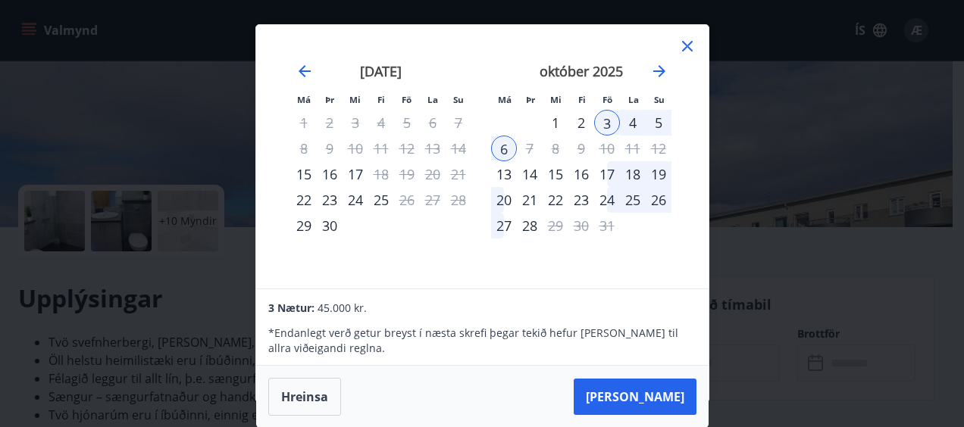
click at [655, 394] on button "Taka Frá" at bounding box center [635, 397] width 123 height 36
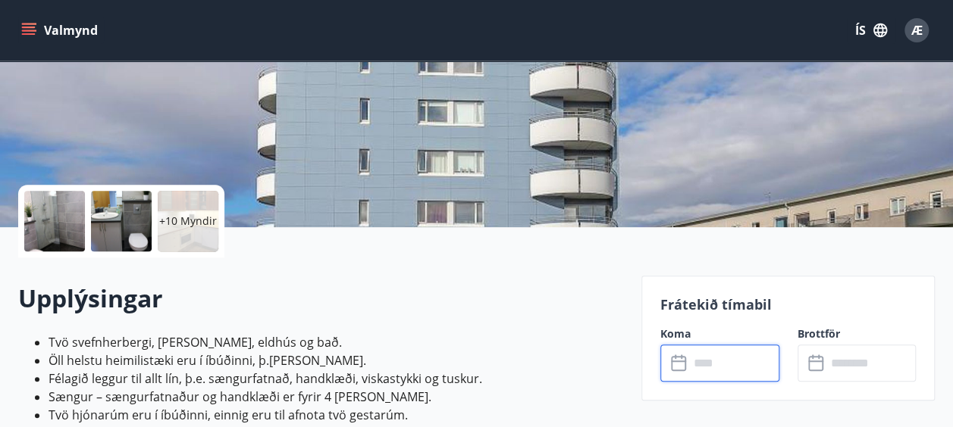
type input "******"
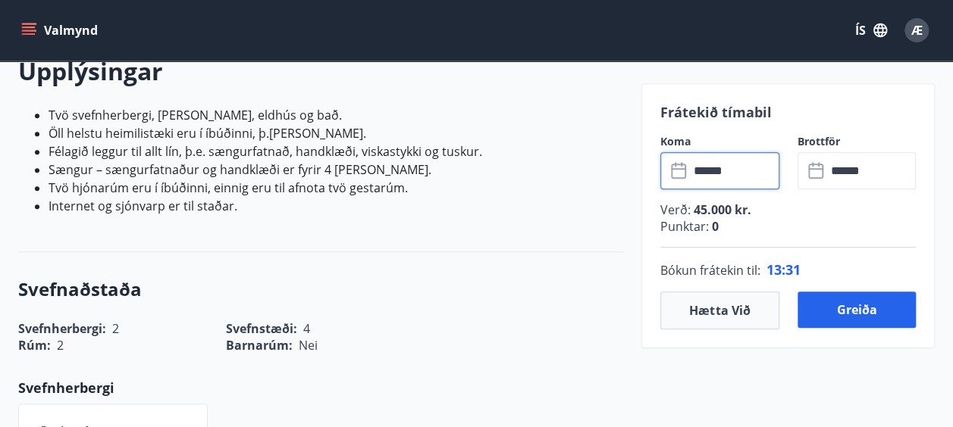
scroll to position [152, 0]
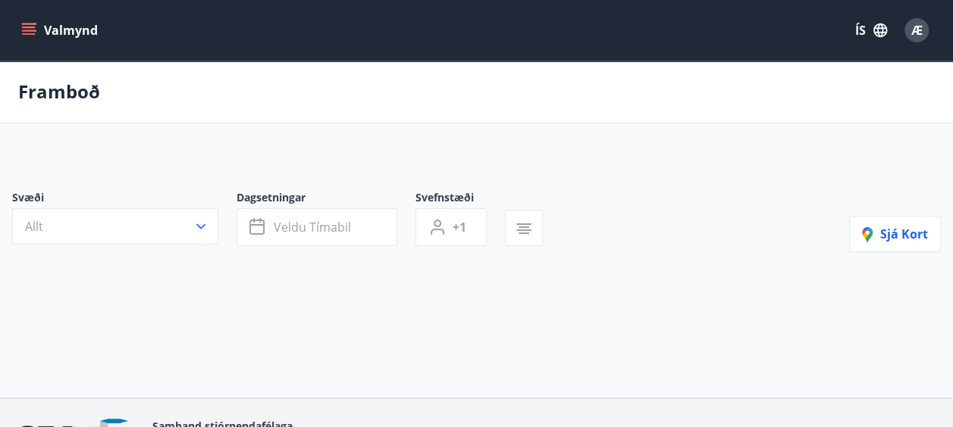
type input "*"
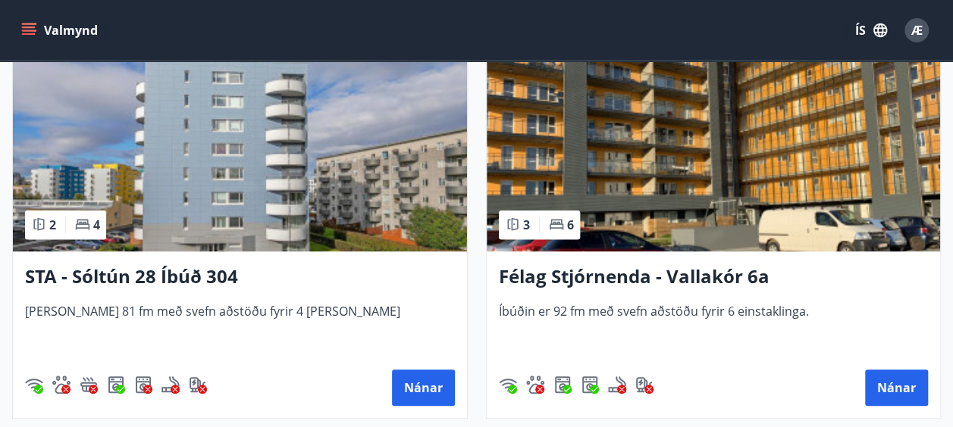
scroll to position [379, 0]
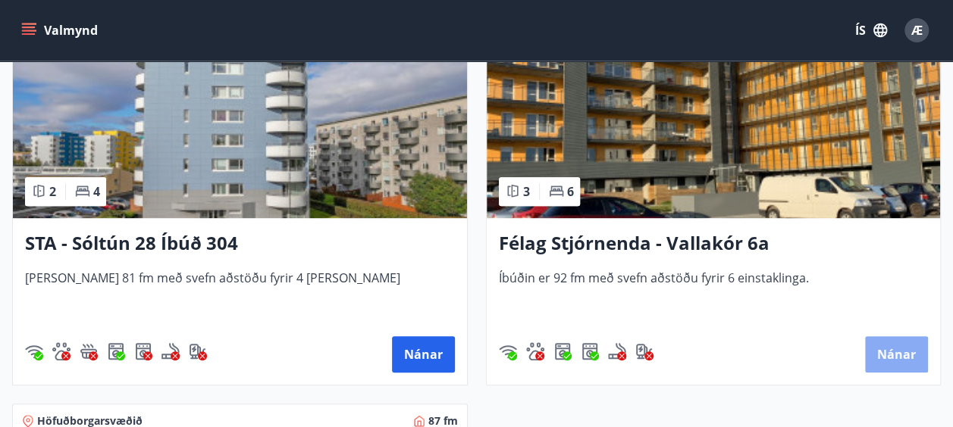
click at [896, 349] on button "Nánar" at bounding box center [896, 355] width 63 height 36
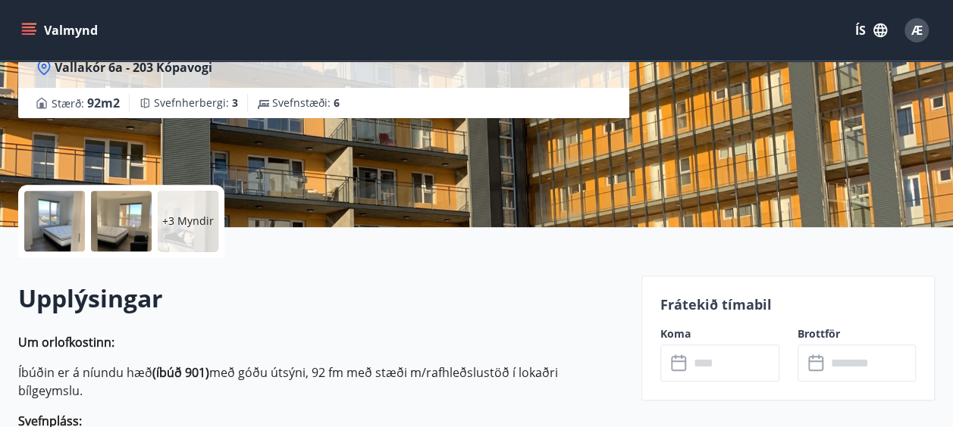
scroll to position [303, 0]
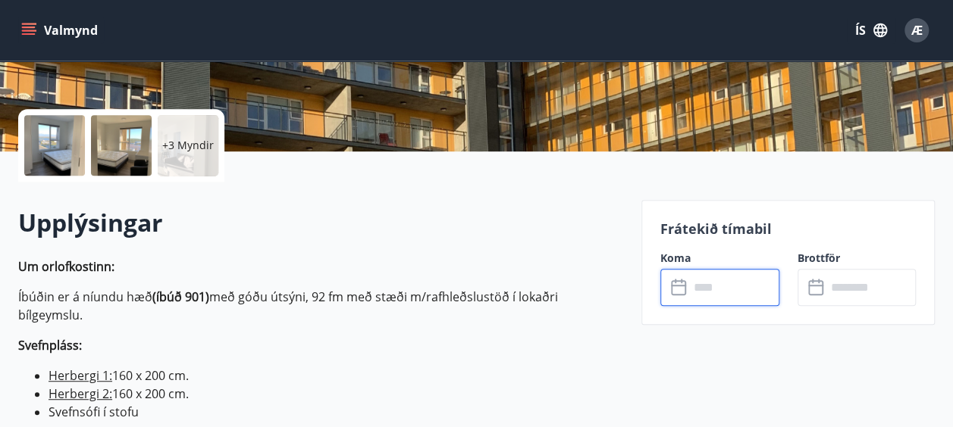
click at [691, 288] on input "text" at bounding box center [734, 287] width 90 height 37
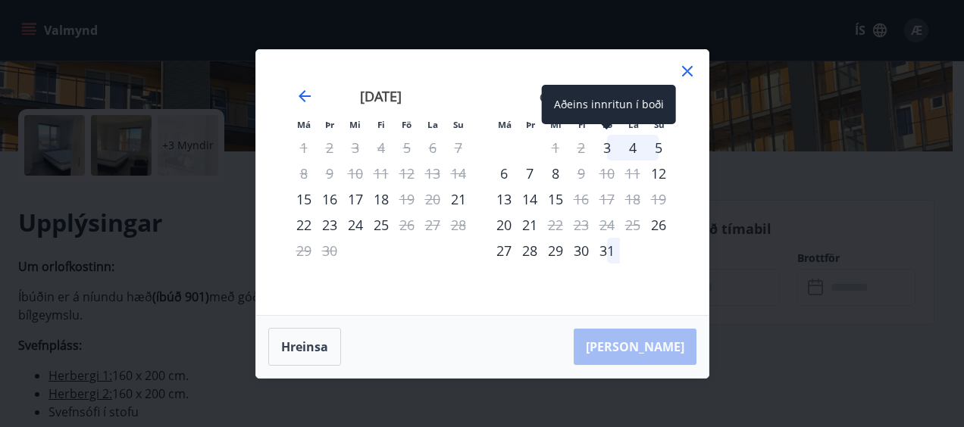
click at [610, 143] on div "3" at bounding box center [607, 148] width 26 height 26
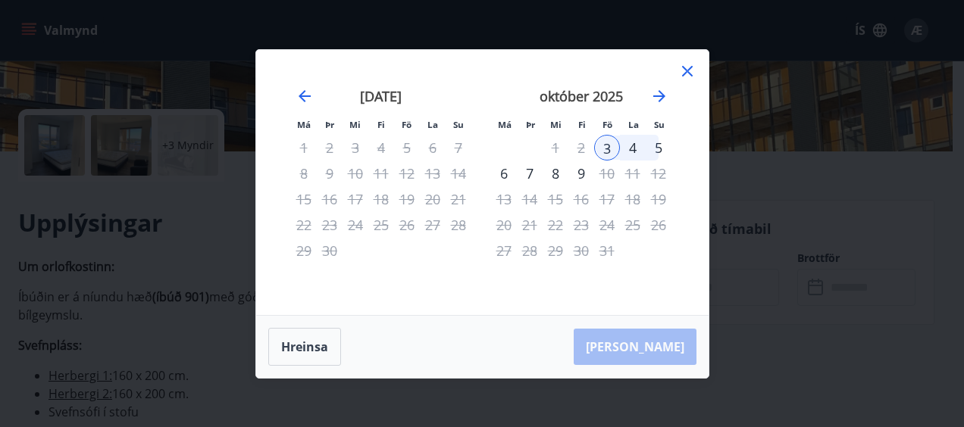
click at [659, 144] on div "5" at bounding box center [659, 148] width 26 height 26
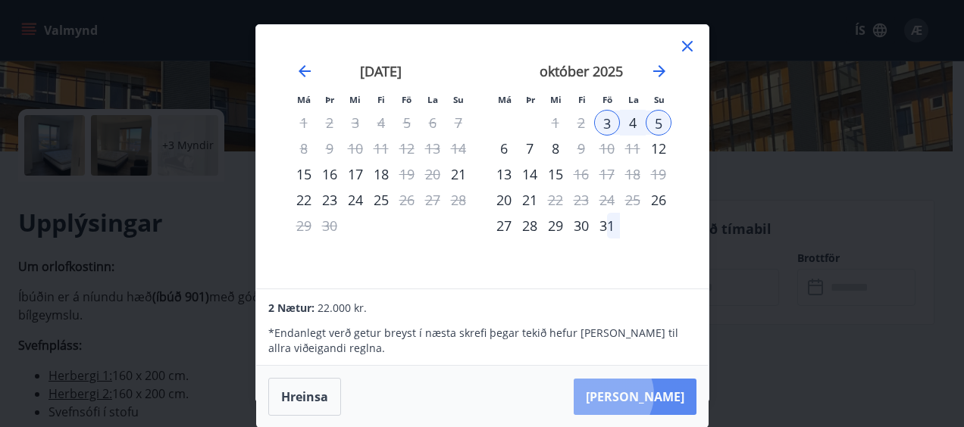
click at [652, 394] on button "Taka Frá" at bounding box center [635, 397] width 123 height 36
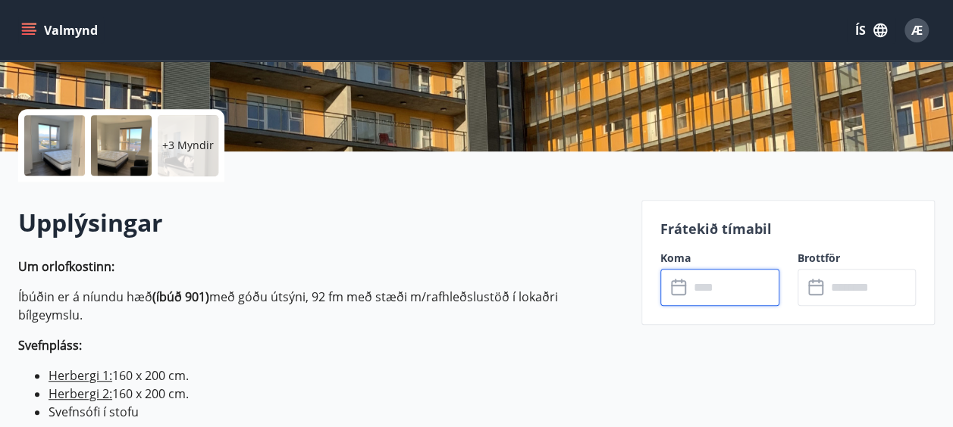
type input "******"
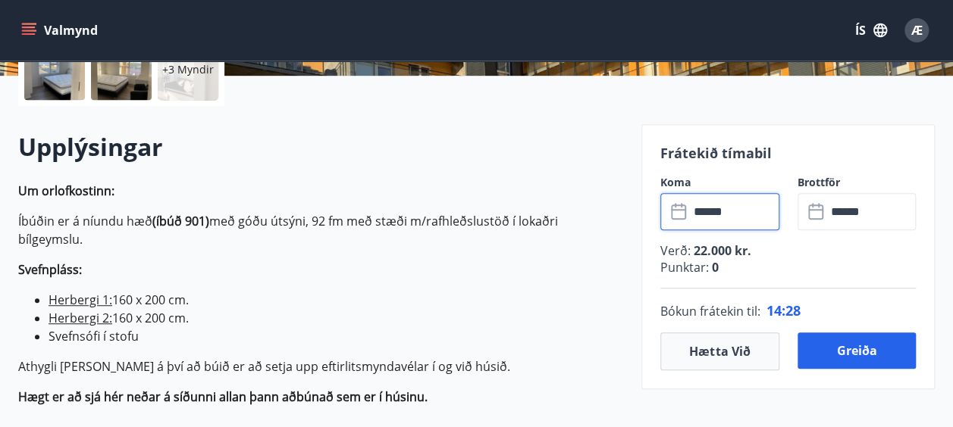
scroll to position [455, 0]
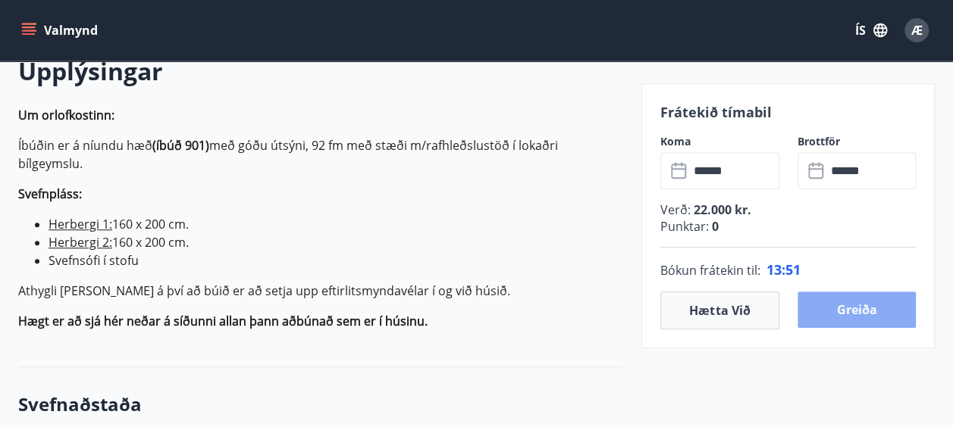
click at [841, 305] on button "Greiða" at bounding box center [856, 310] width 119 height 36
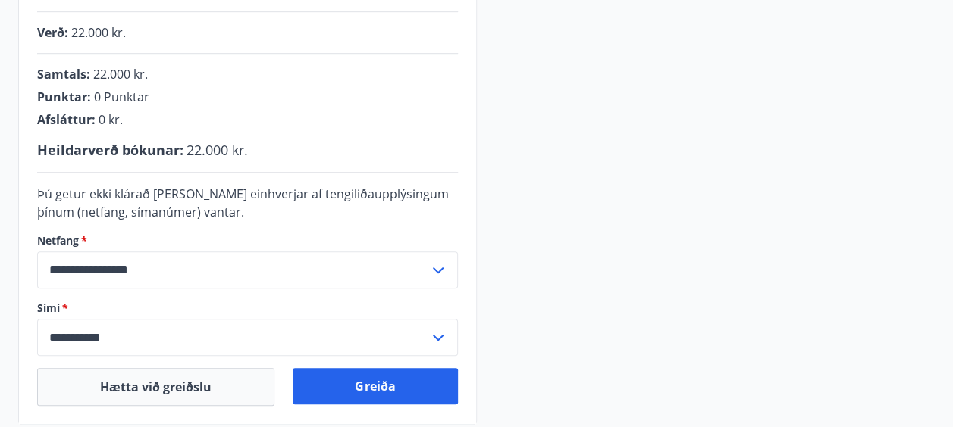
scroll to position [455, 0]
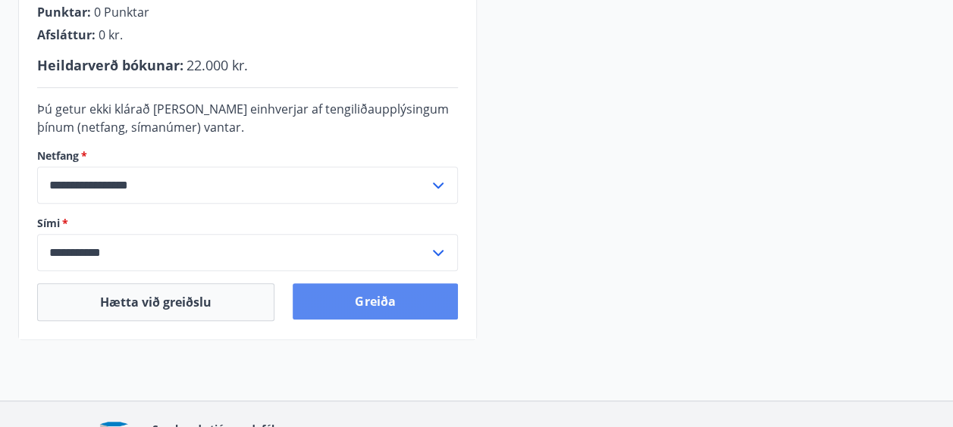
click at [371, 297] on button "Greiða" at bounding box center [375, 301] width 164 height 36
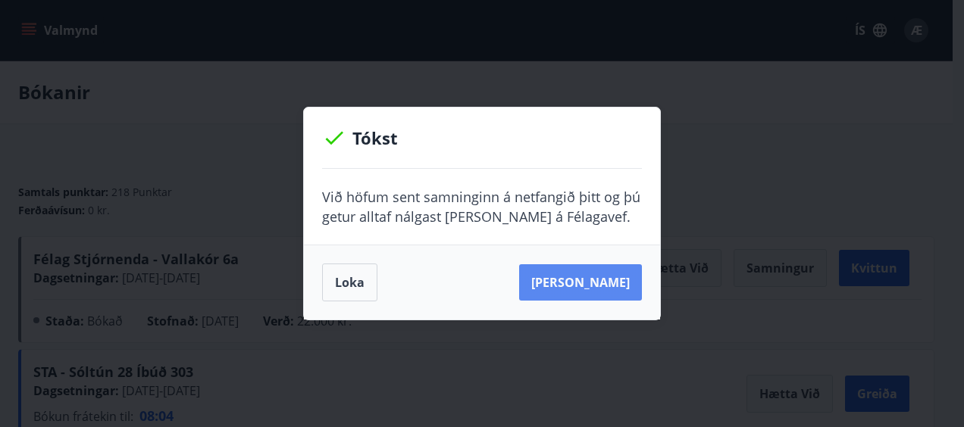
click at [567, 280] on button "[PERSON_NAME]" at bounding box center [580, 283] width 123 height 36
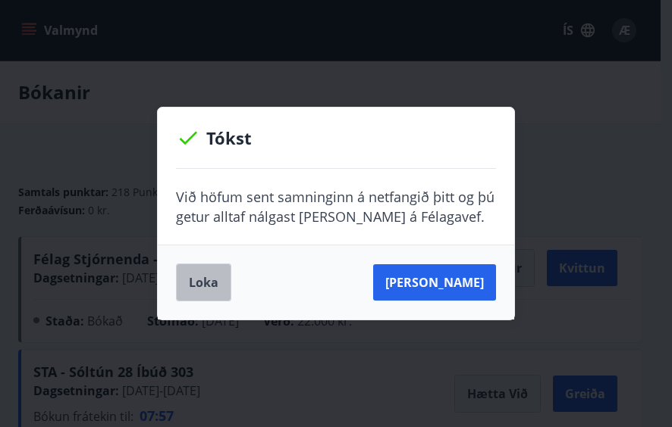
click at [203, 280] on button "Loka" at bounding box center [203, 283] width 55 height 38
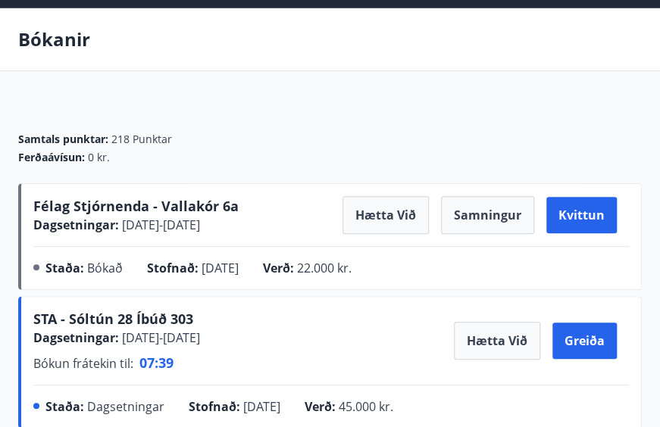
scroll to position [76, 0]
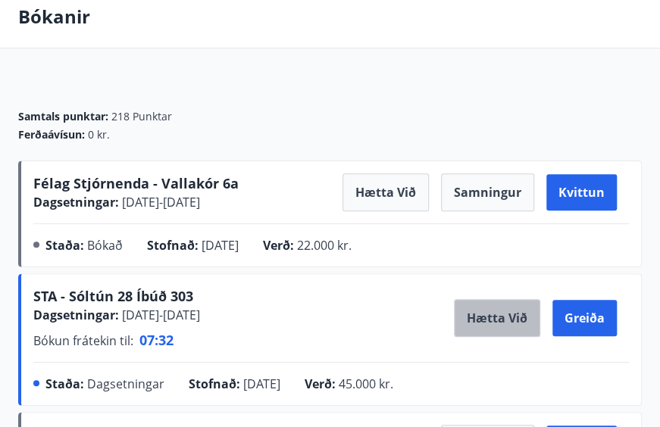
click at [497, 312] on button "Hætta við" at bounding box center [497, 318] width 86 height 38
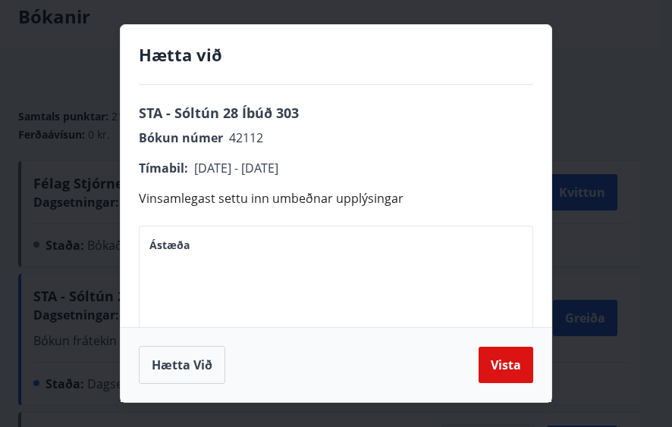
click at [213, 250] on textarea "Ástæða" at bounding box center [335, 282] width 373 height 86
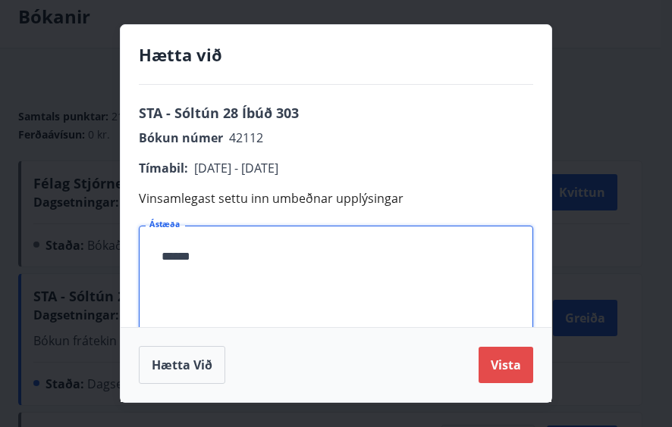
type textarea "******"
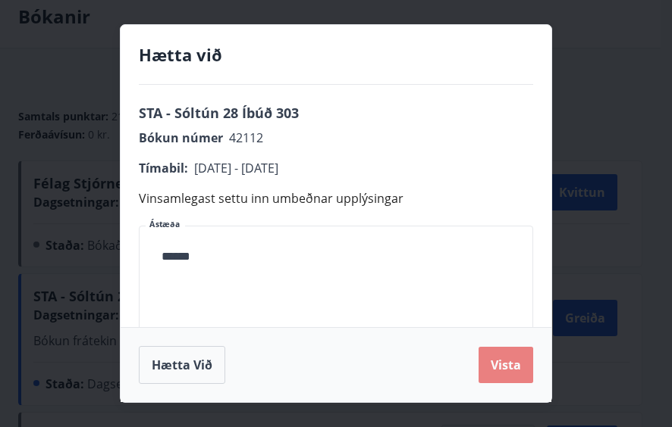
click at [505, 353] on button "Vista" at bounding box center [505, 365] width 55 height 36
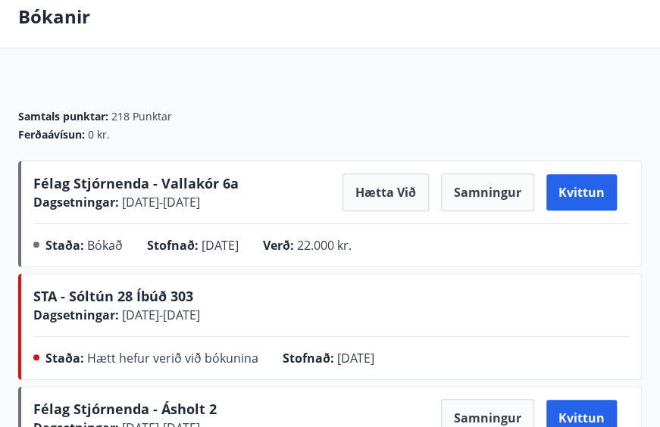
click at [193, 182] on span "Félag Stjórnenda - Vallakór 6a" at bounding box center [135, 183] width 205 height 18
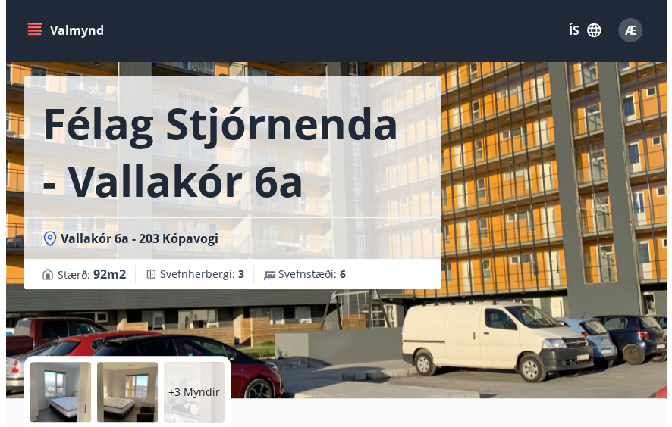
scroll to position [76, 0]
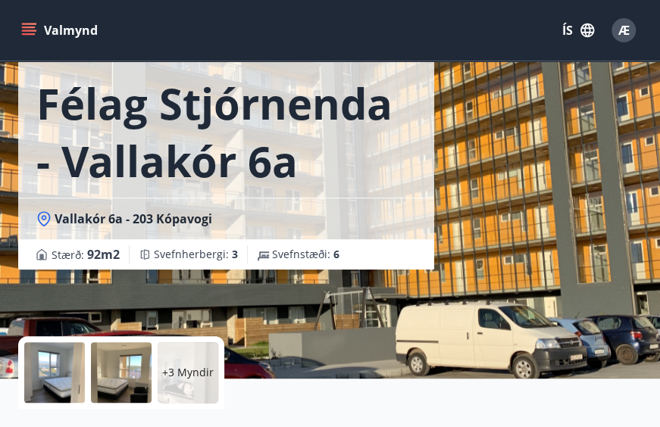
click at [58, 370] on div at bounding box center [54, 373] width 61 height 61
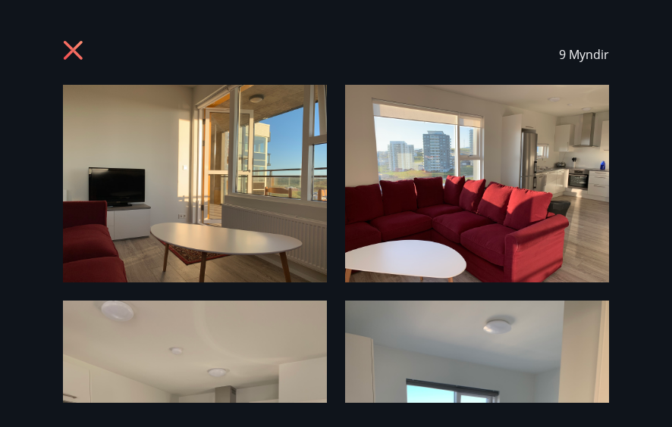
click at [304, 176] on img at bounding box center [195, 184] width 264 height 198
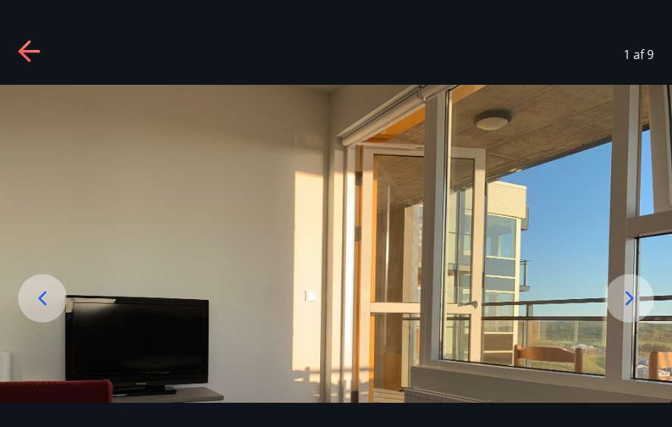
click at [629, 293] on icon at bounding box center [629, 299] width 24 height 24
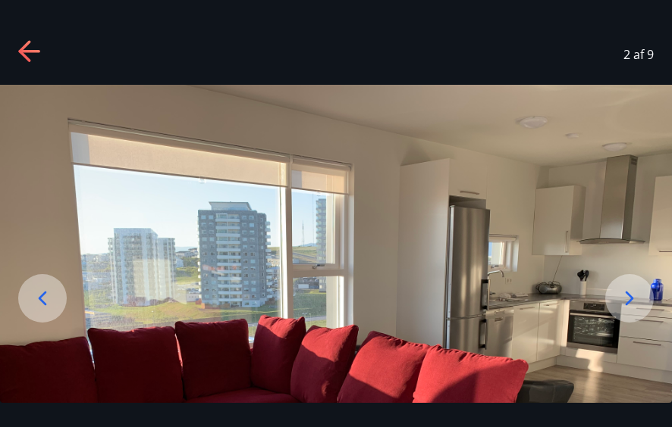
click at [629, 293] on icon at bounding box center [629, 299] width 24 height 24
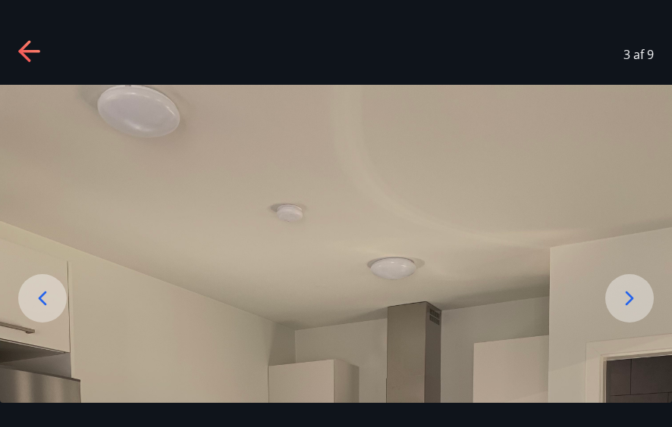
click at [629, 293] on icon at bounding box center [629, 299] width 24 height 24
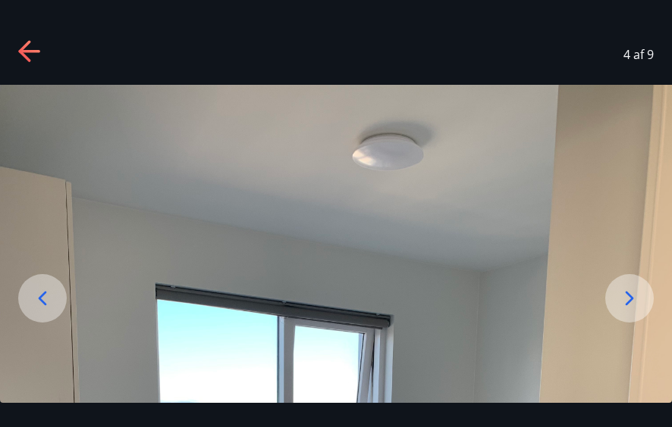
click at [629, 293] on icon at bounding box center [629, 299] width 24 height 24
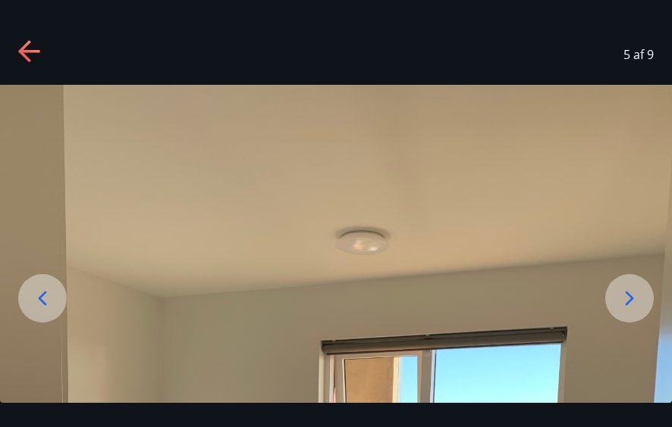
click at [629, 293] on icon at bounding box center [629, 299] width 24 height 24
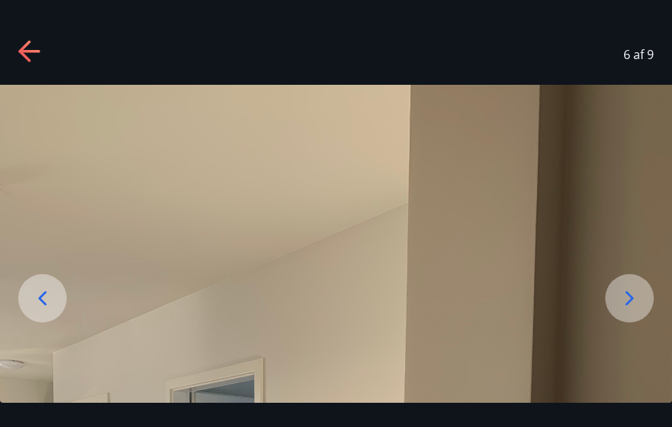
click at [629, 293] on icon at bounding box center [629, 299] width 24 height 24
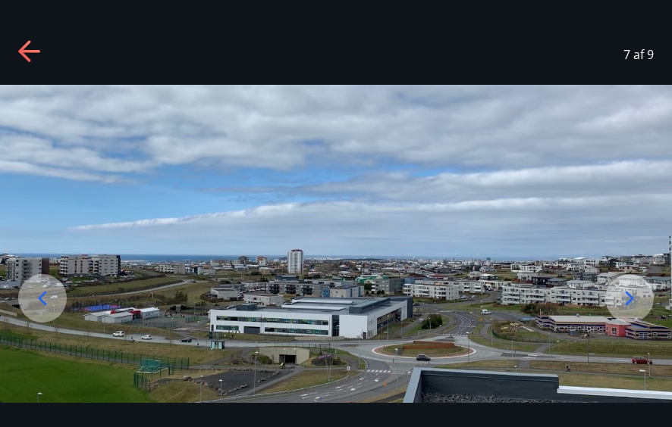
click at [629, 294] on icon at bounding box center [629, 299] width 24 height 24
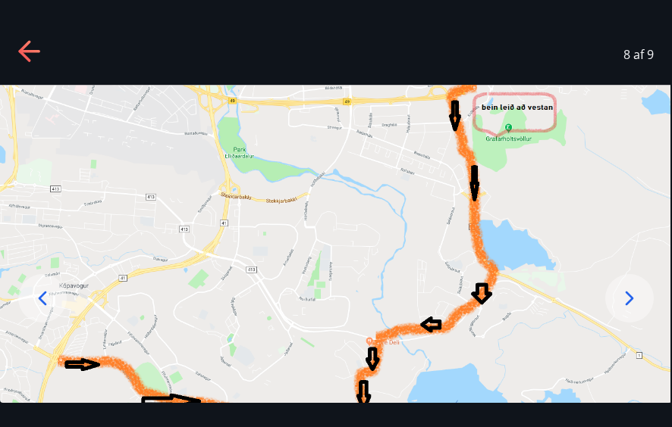
drag, startPoint x: 521, startPoint y: 307, endPoint x: 519, endPoint y: 292, distance: 15.3
click at [519, 292] on img at bounding box center [334, 278] width 672 height 387
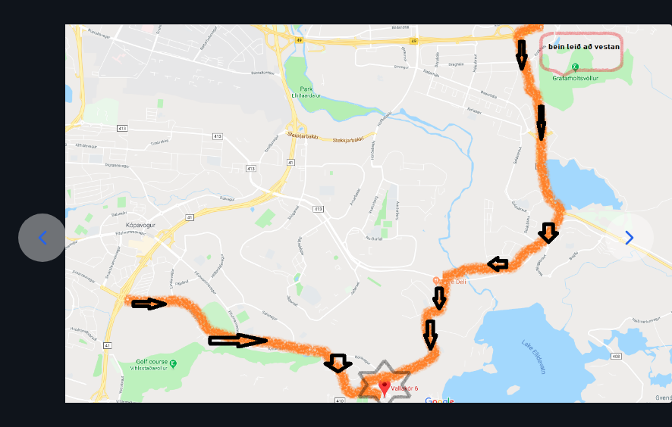
drag, startPoint x: 53, startPoint y: 300, endPoint x: 111, endPoint y: 306, distance: 57.9
click at [117, 305] on img at bounding box center [401, 217] width 672 height 387
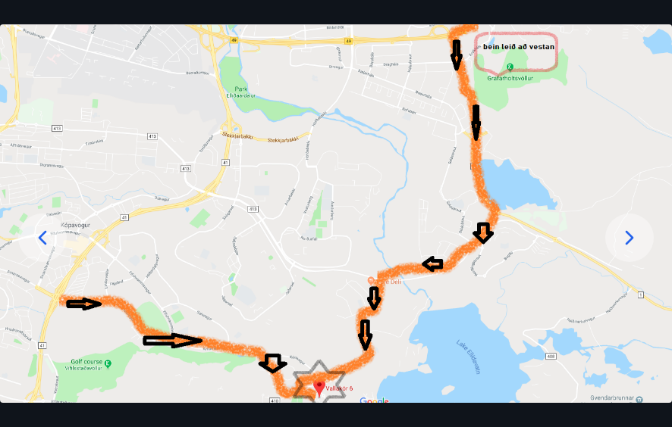
click at [631, 232] on icon at bounding box center [629, 238] width 24 height 24
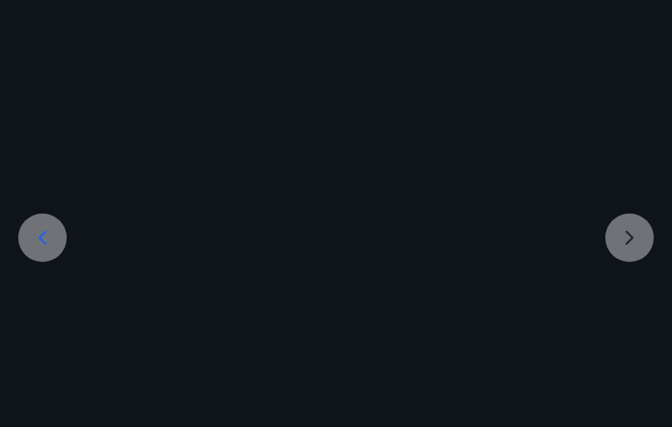
scroll to position [20, 0]
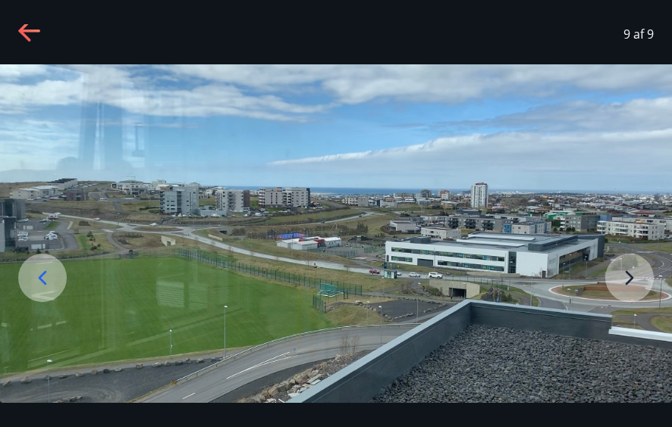
click at [628, 277] on img at bounding box center [336, 233] width 672 height 339
click at [625, 277] on img at bounding box center [336, 233] width 672 height 339
click at [628, 279] on img at bounding box center [336, 233] width 672 height 339
click at [52, 287] on icon at bounding box center [42, 278] width 24 height 24
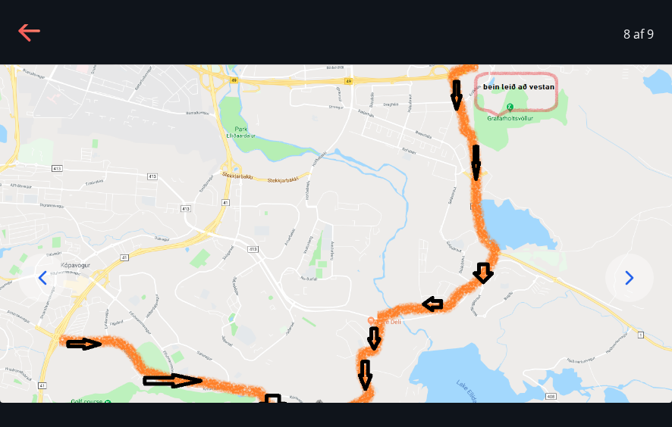
click at [33, 278] on icon at bounding box center [42, 278] width 24 height 24
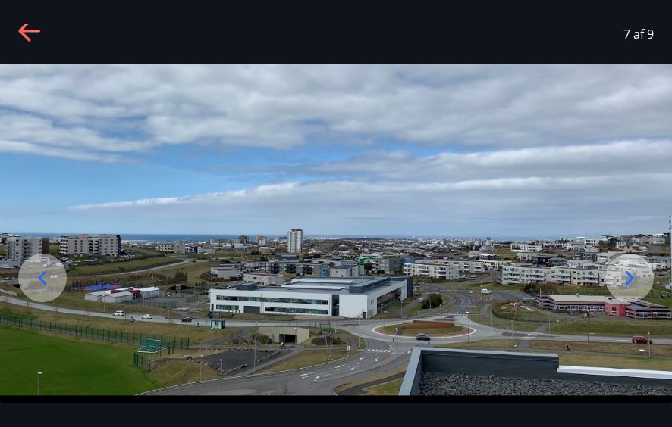
click at [33, 278] on icon at bounding box center [42, 278] width 24 height 24
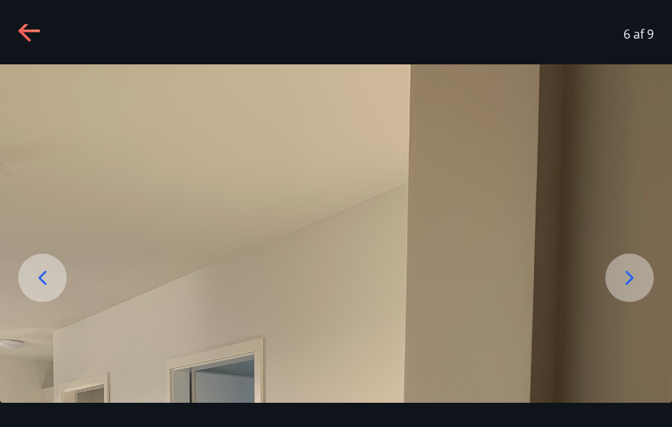
click at [33, 278] on icon at bounding box center [42, 278] width 24 height 24
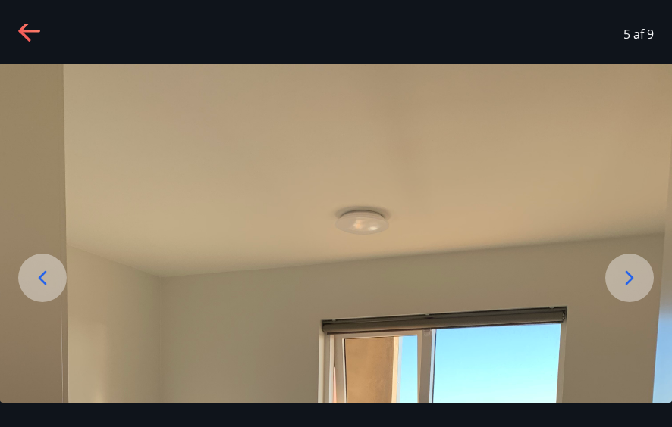
click at [23, 27] on icon at bounding box center [24, 30] width 12 height 21
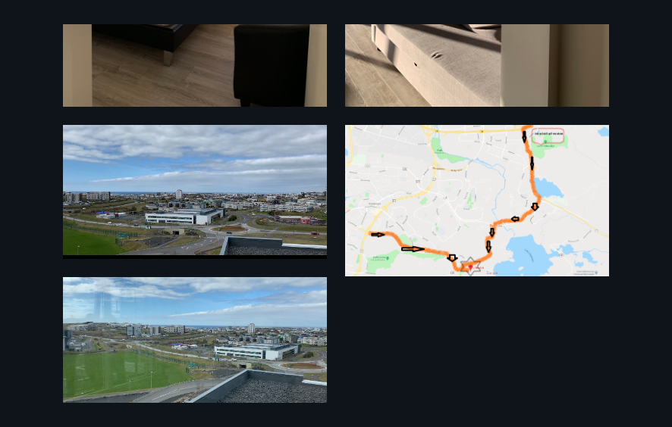
scroll to position [927, 0]
